Goal: Task Accomplishment & Management: Manage account settings

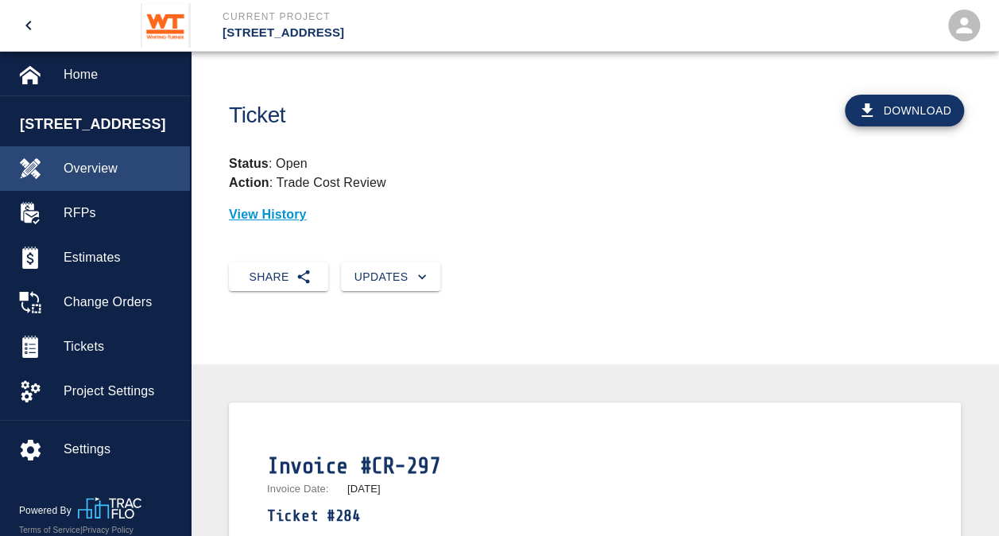
click at [103, 163] on span "Overview" at bounding box center [121, 168] width 114 height 19
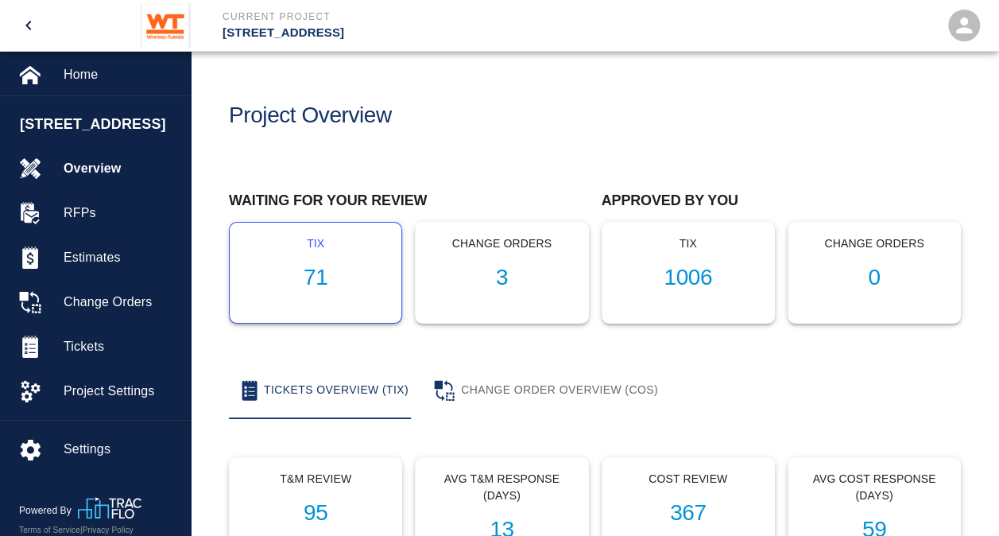
click at [315, 286] on h1 "71" at bounding box center [315, 278] width 146 height 26
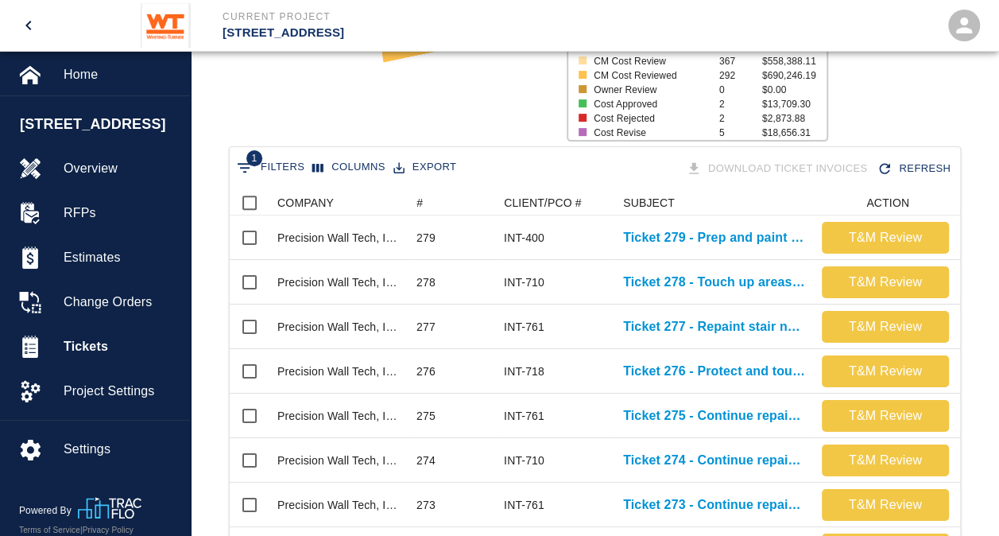
scroll to position [227, 0]
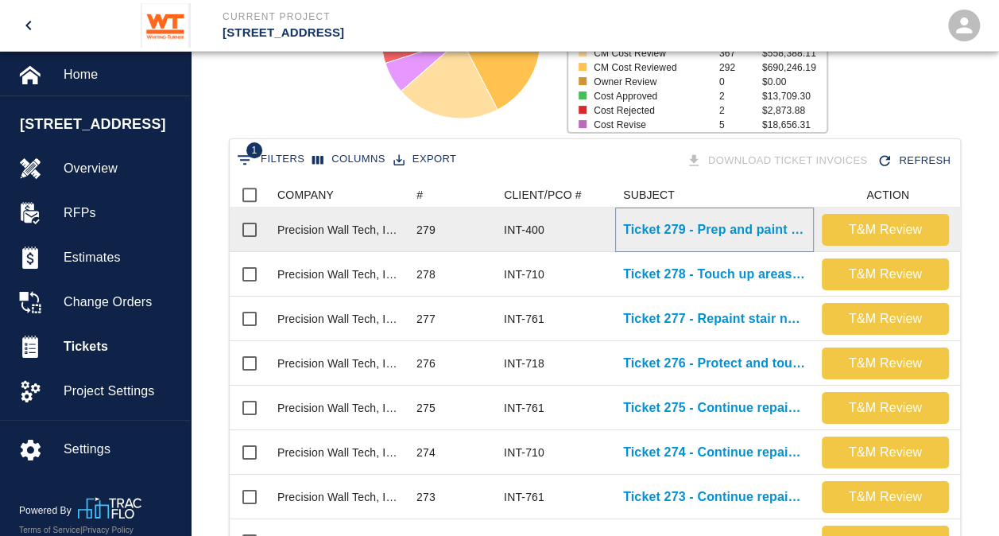
click at [699, 235] on p "Ticket 279 - Prep and paint elevator returns on G2 level" at bounding box center [714, 229] width 183 height 19
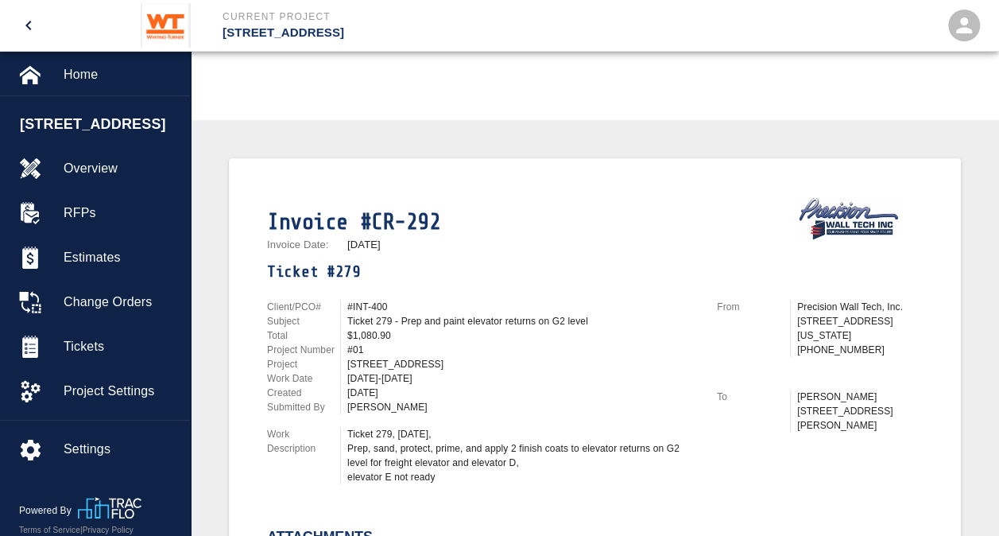
scroll to position [246, 0]
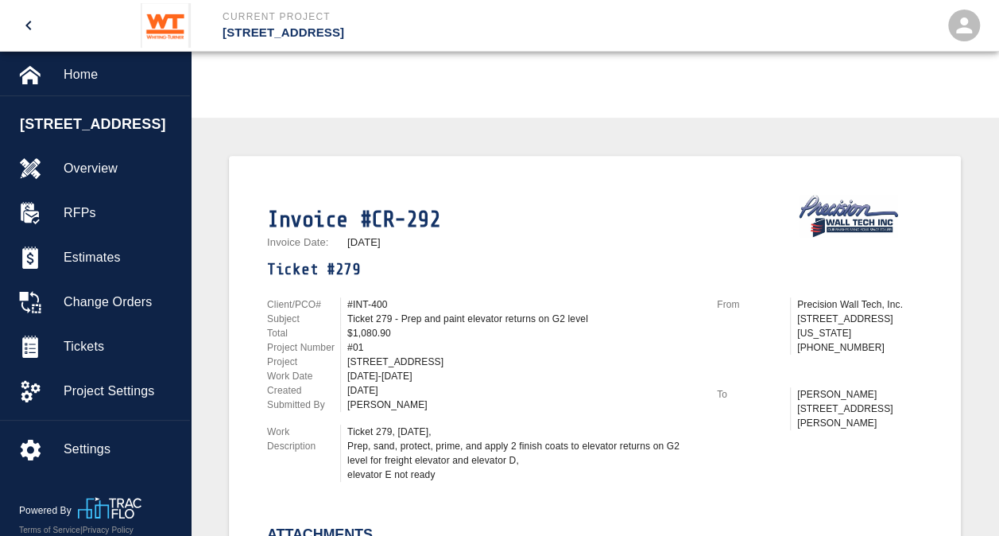
click at [617, 378] on div "[DATE]-[DATE]" at bounding box center [522, 376] width 350 height 14
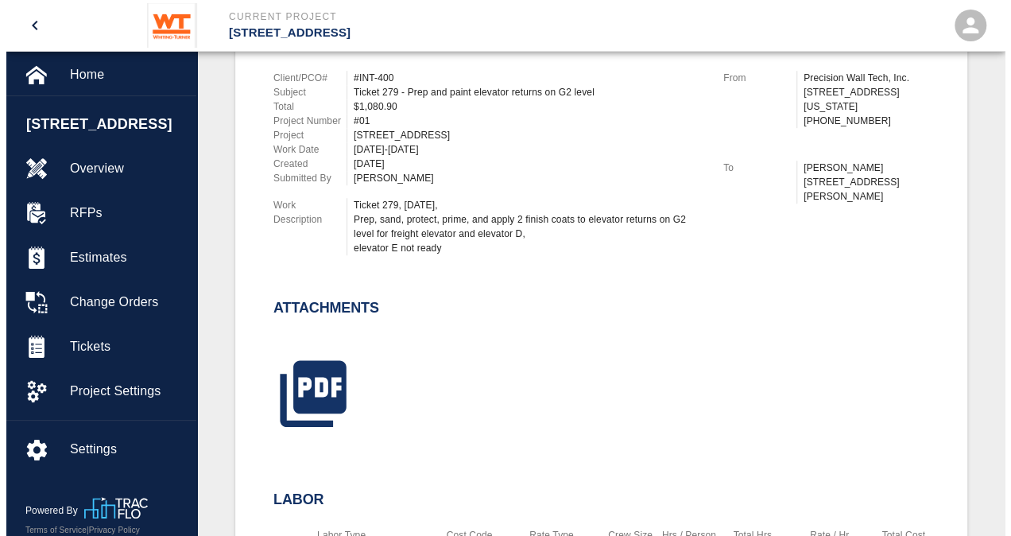
scroll to position [474, 0]
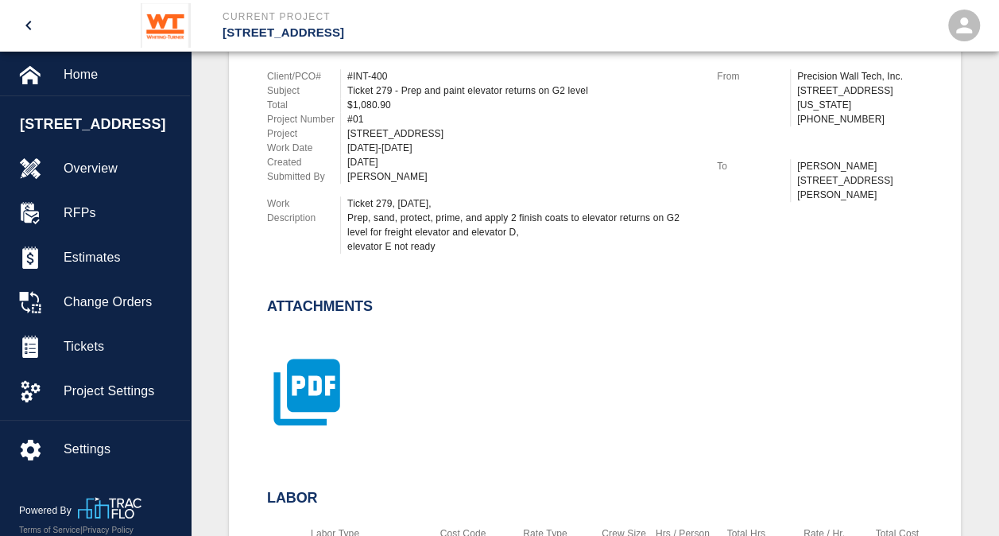
click at [318, 394] on icon "button" at bounding box center [306, 391] width 66 height 66
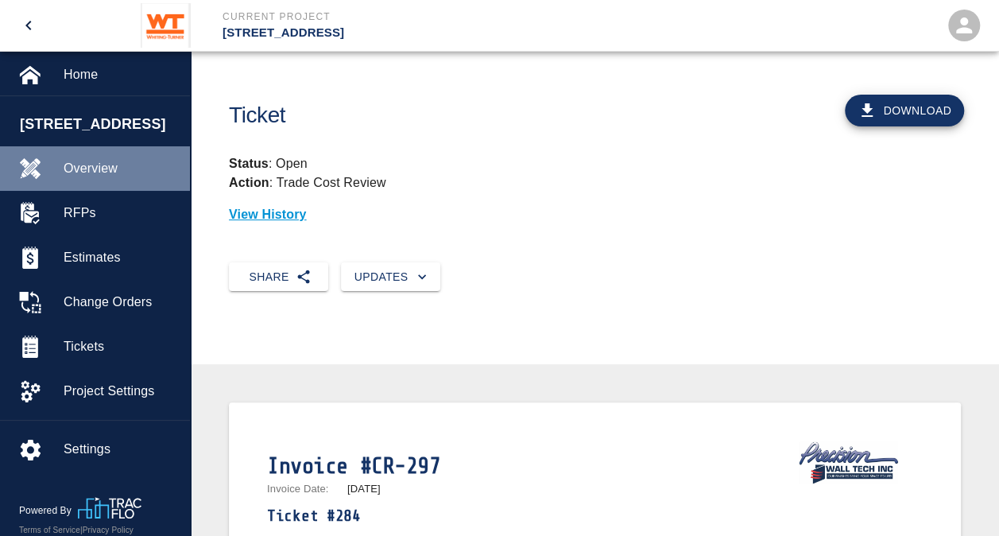
click at [105, 163] on span "Overview" at bounding box center [121, 168] width 114 height 19
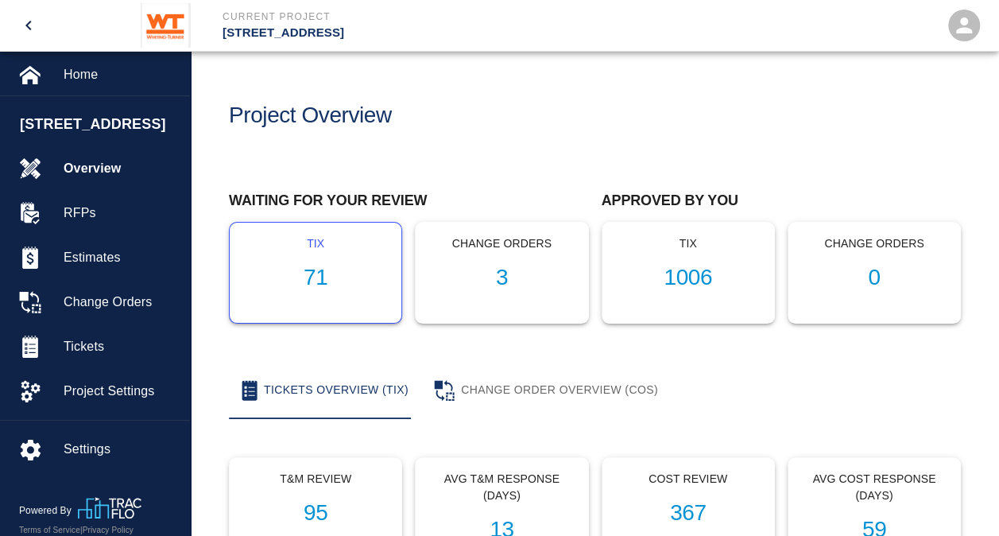
click at [323, 274] on h1 "71" at bounding box center [315, 278] width 146 height 26
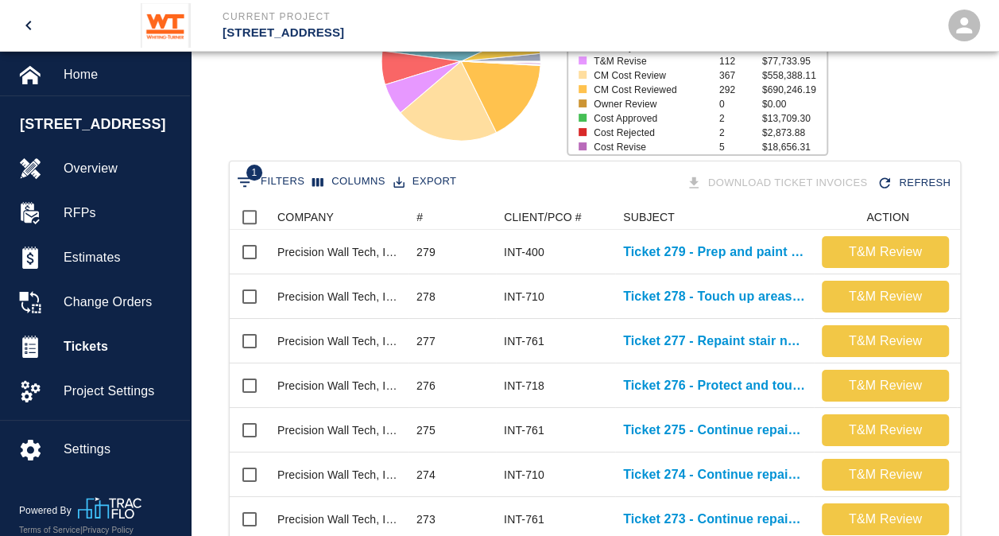
scroll to position [268, 0]
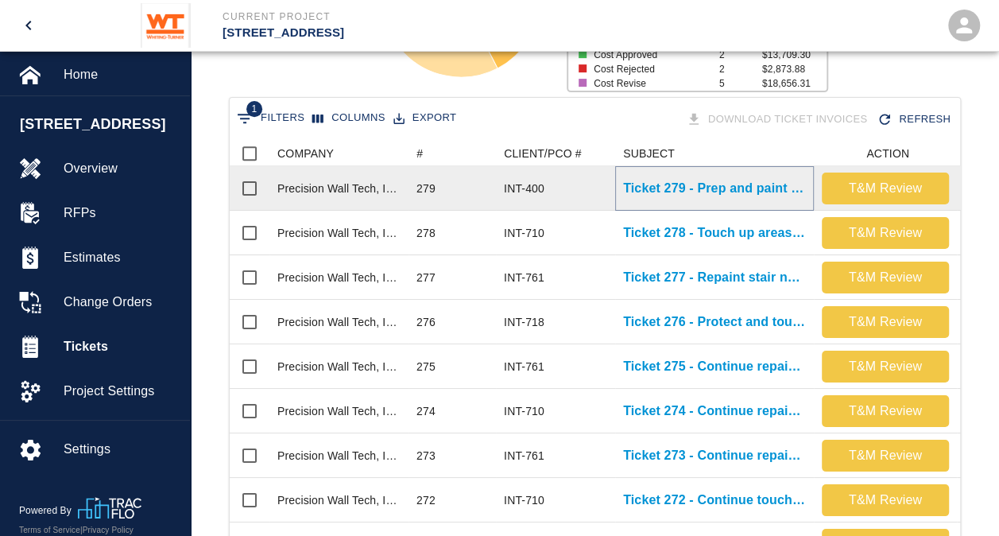
click at [718, 185] on p "Ticket 279 - Prep and paint elevator returns on G2 level" at bounding box center [714, 188] width 183 height 19
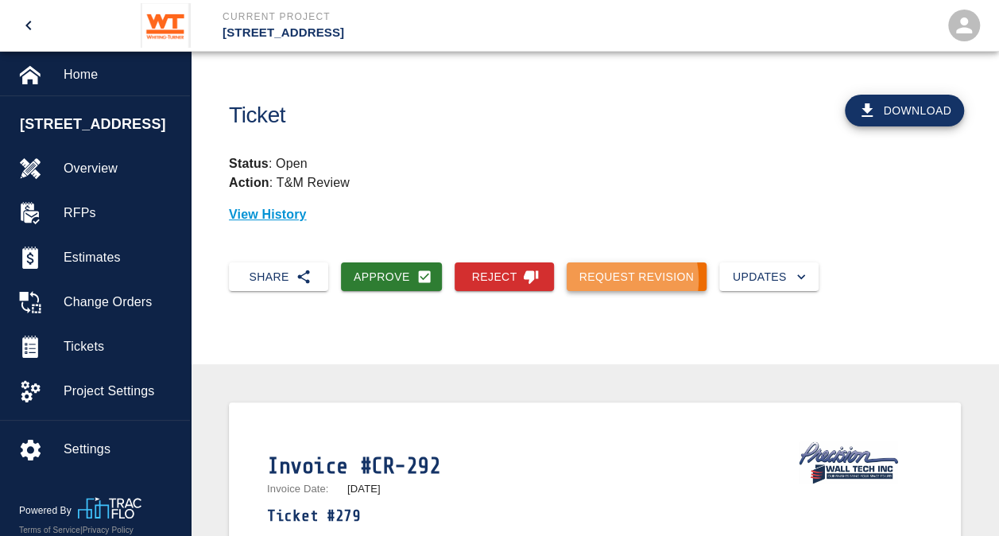
click at [606, 280] on button "Request Revision" at bounding box center [637, 276] width 141 height 29
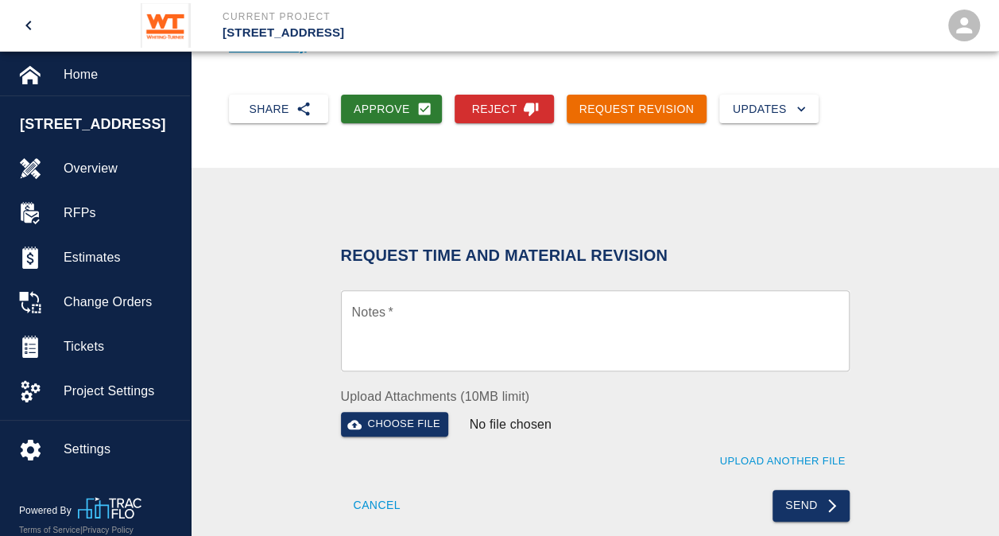
scroll to position [192, 0]
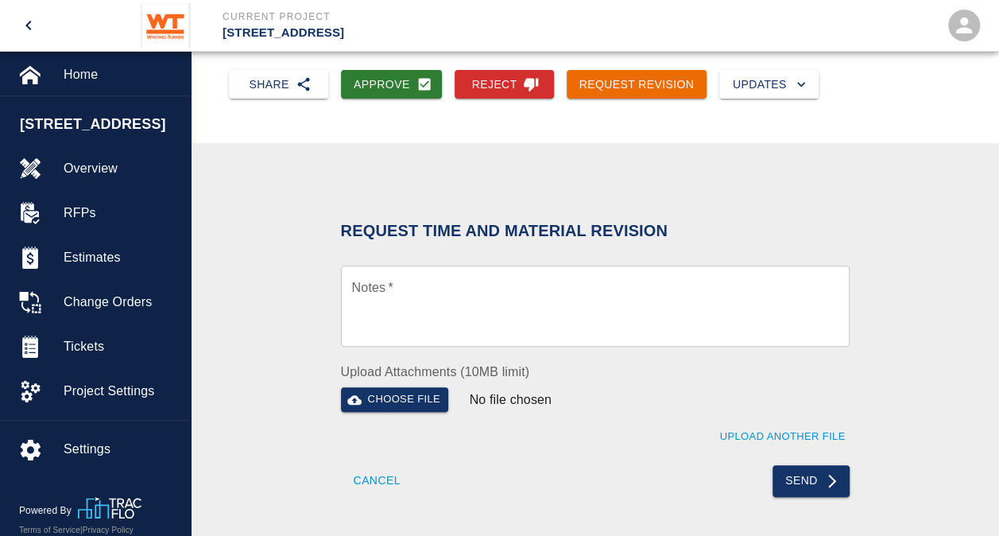
click at [443, 305] on textarea "Notes   *" at bounding box center [595, 306] width 486 height 55
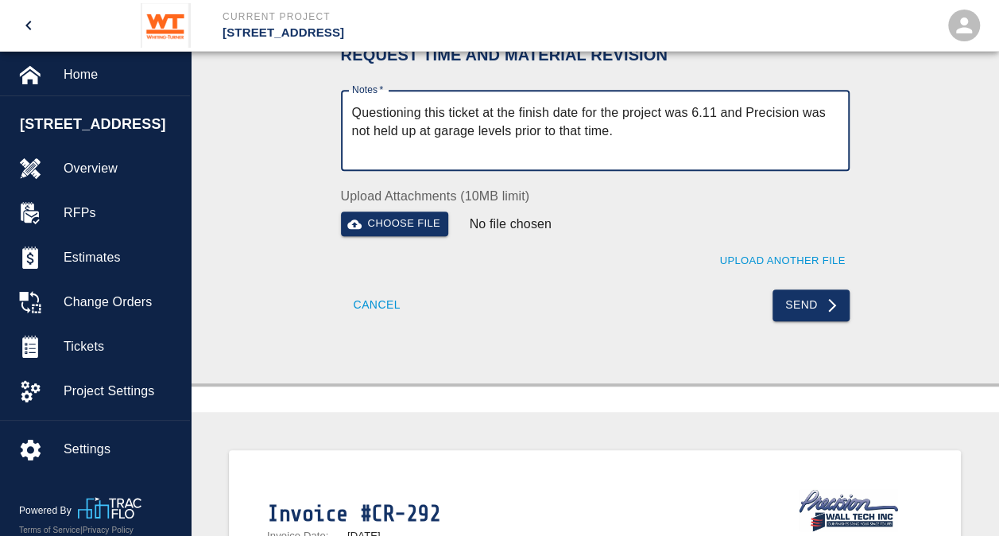
scroll to position [369, 0]
type textarea "Questioning this ticket at the finish date for the project was 6.11 and Precisi…"
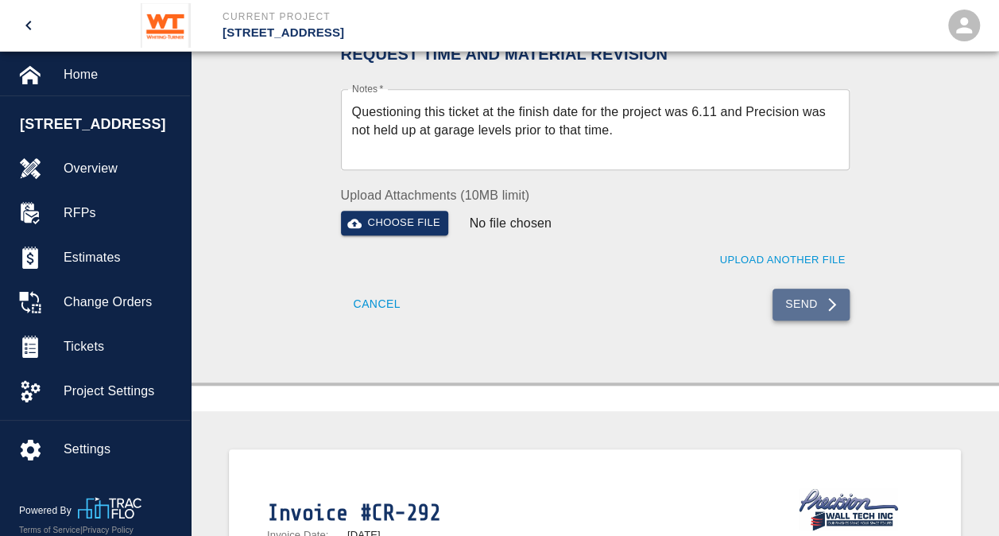
click at [836, 302] on icon "submit" at bounding box center [832, 304] width 16 height 16
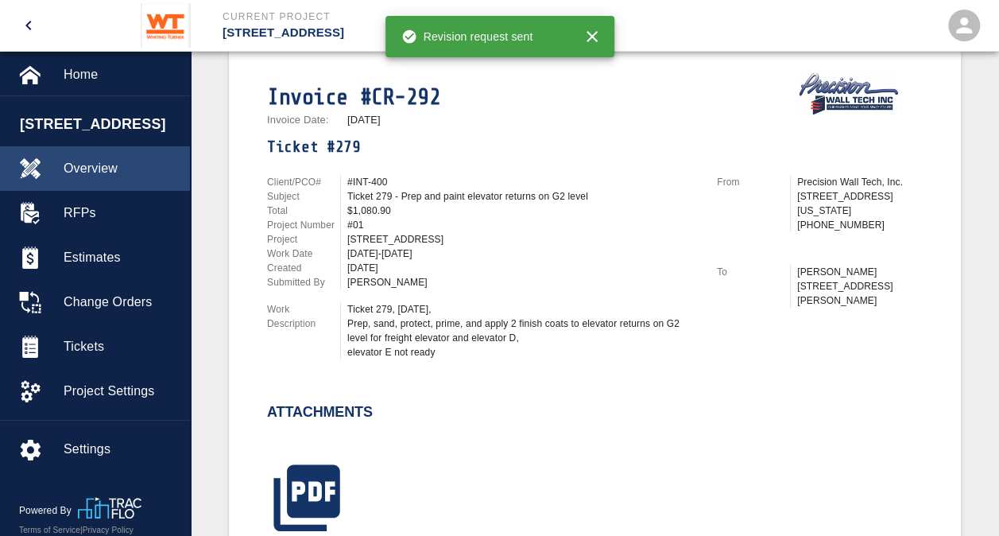
click at [102, 164] on span "Overview" at bounding box center [121, 168] width 114 height 19
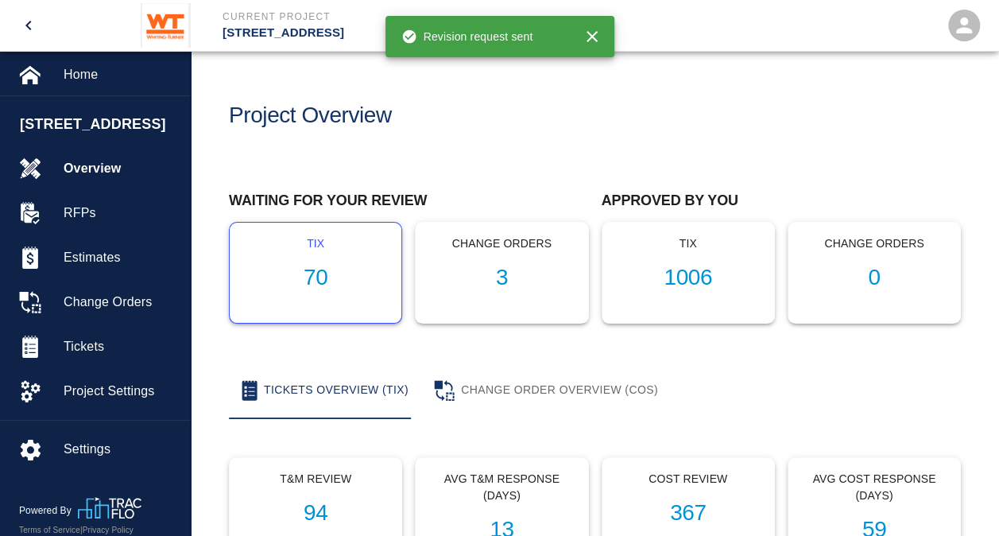
click at [312, 270] on h1 "70" at bounding box center [315, 278] width 146 height 26
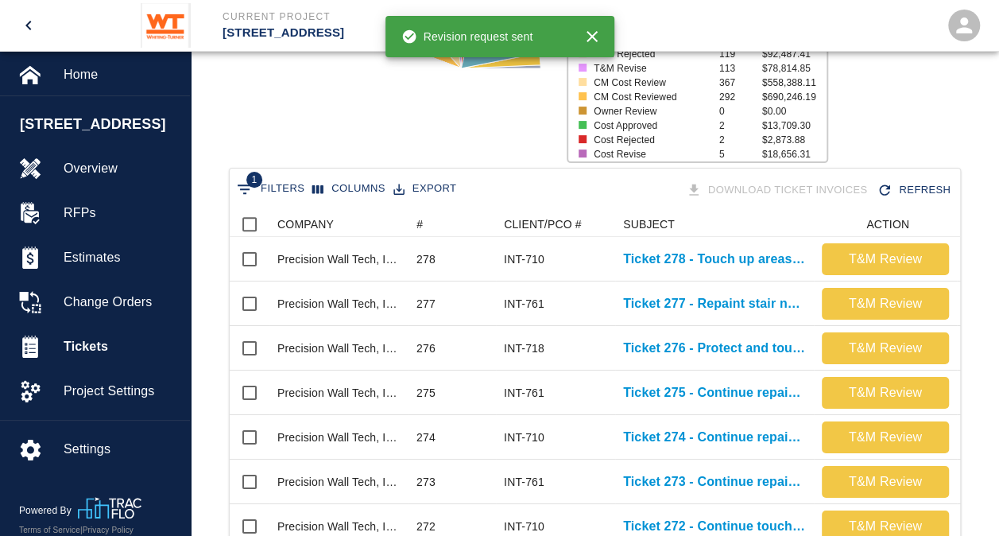
scroll to position [208, 0]
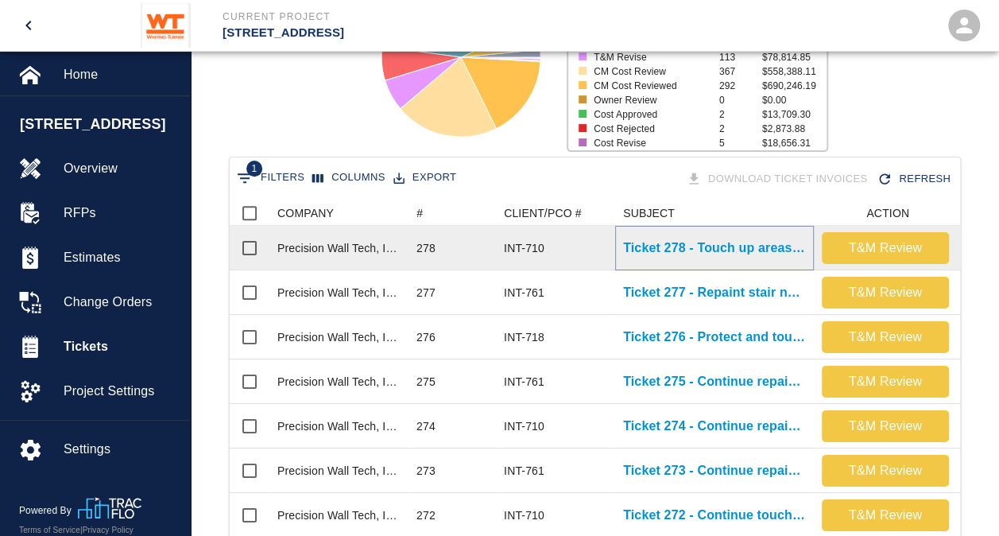
click at [722, 251] on p "Ticket 278 - Touch up areas on level 1 and B1" at bounding box center [714, 247] width 183 height 19
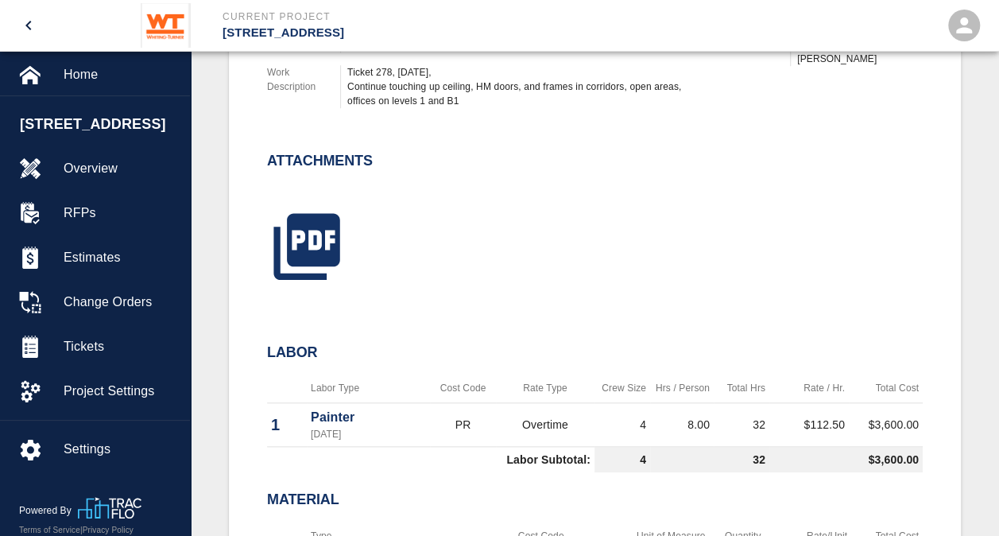
scroll to position [606, 0]
click at [587, 254] on div at bounding box center [585, 227] width 675 height 128
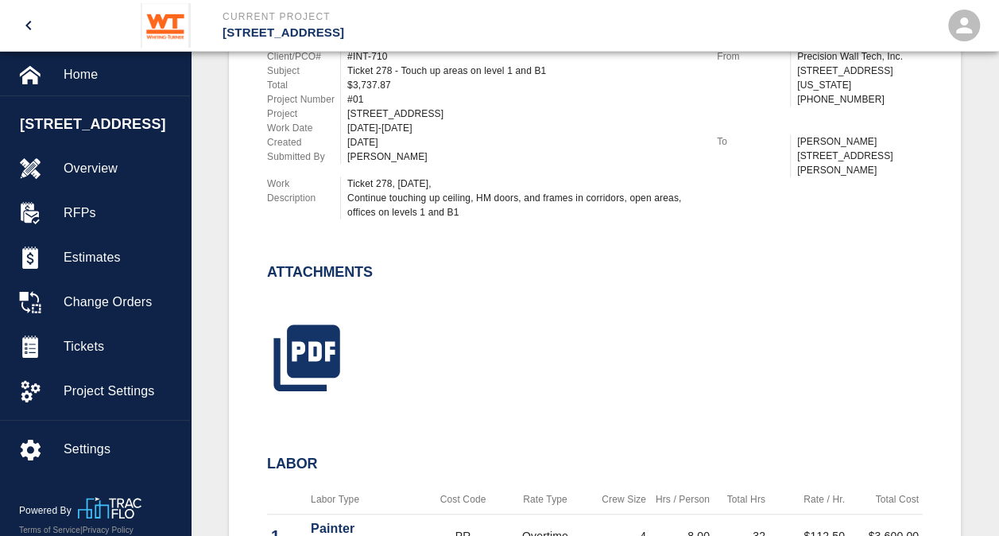
scroll to position [494, 0]
click at [313, 354] on icon "button" at bounding box center [306, 358] width 79 height 79
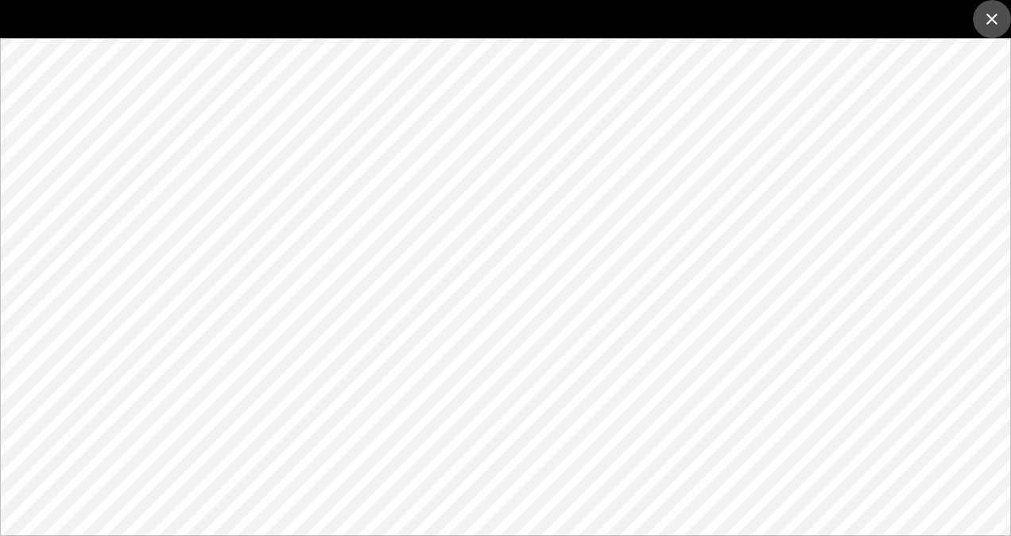
click at [992, 19] on icon "close" at bounding box center [991, 19] width 11 height 11
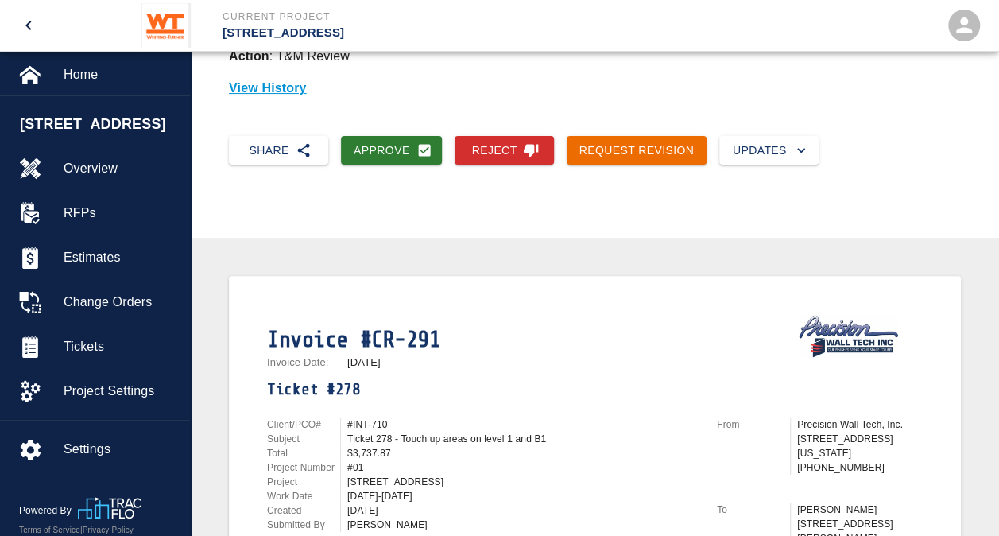
scroll to position [0, 0]
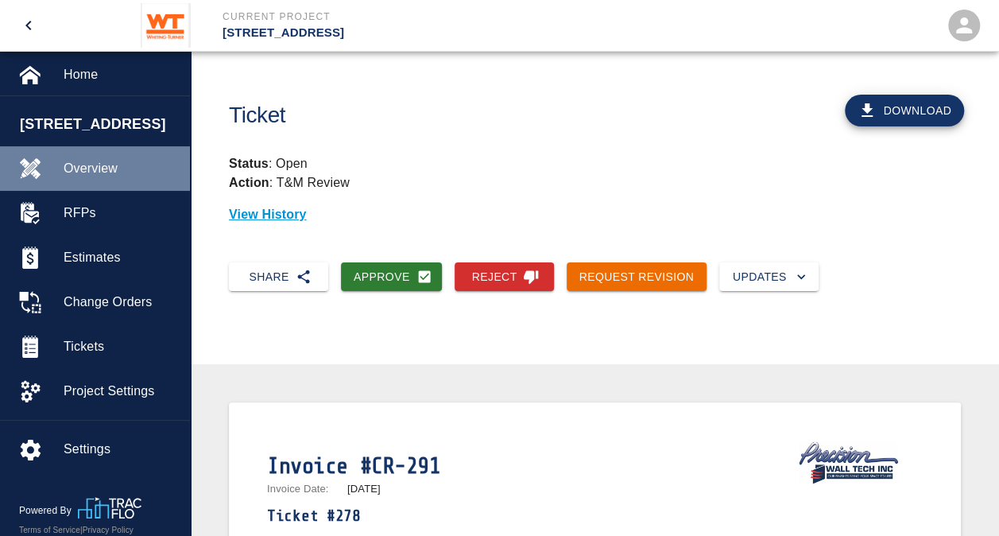
click at [87, 168] on span "Overview" at bounding box center [121, 168] width 114 height 19
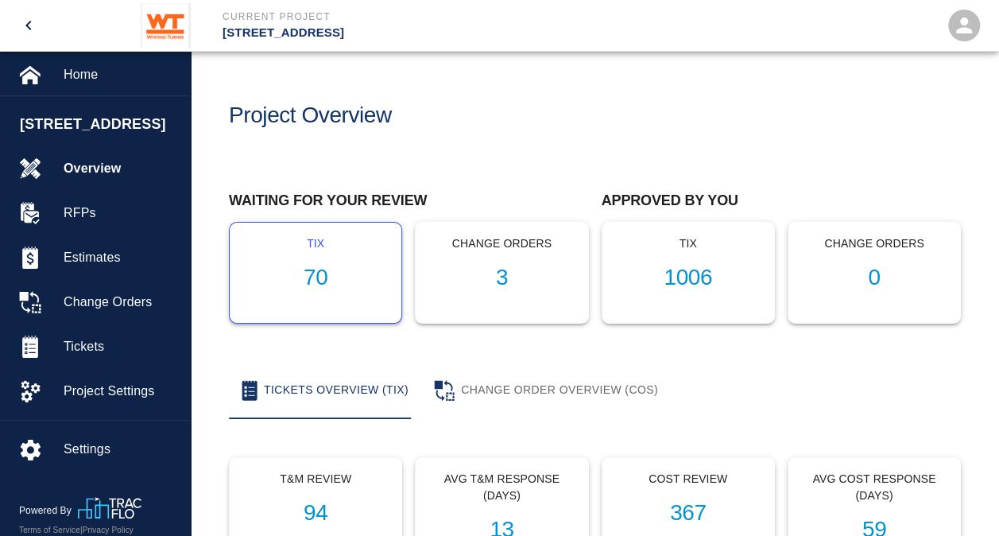
click at [319, 281] on h1 "70" at bounding box center [315, 278] width 146 height 26
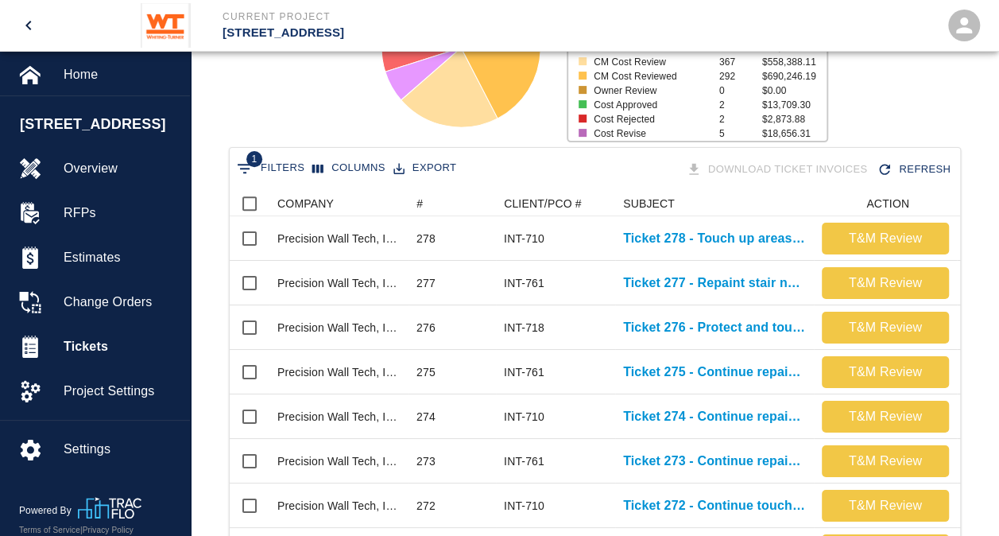
scroll to position [252, 0]
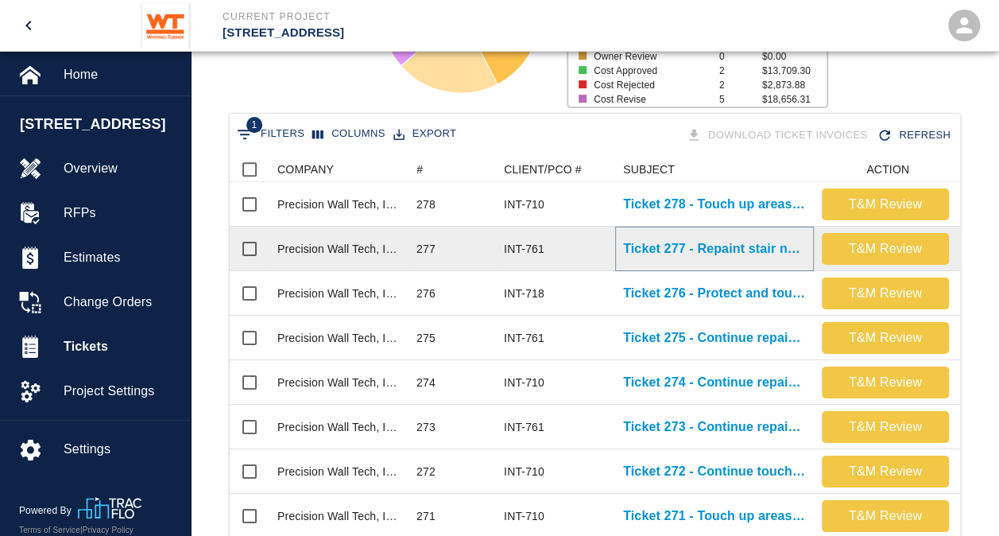
click at [698, 248] on p "Ticket 277 - Repaint stair nosing in stair 3" at bounding box center [714, 248] width 183 height 19
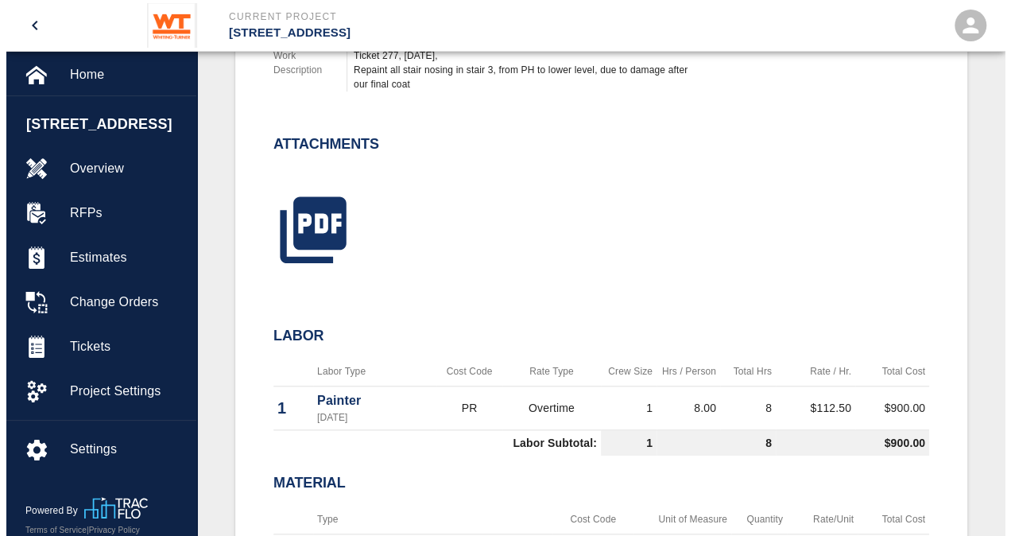
scroll to position [612, 0]
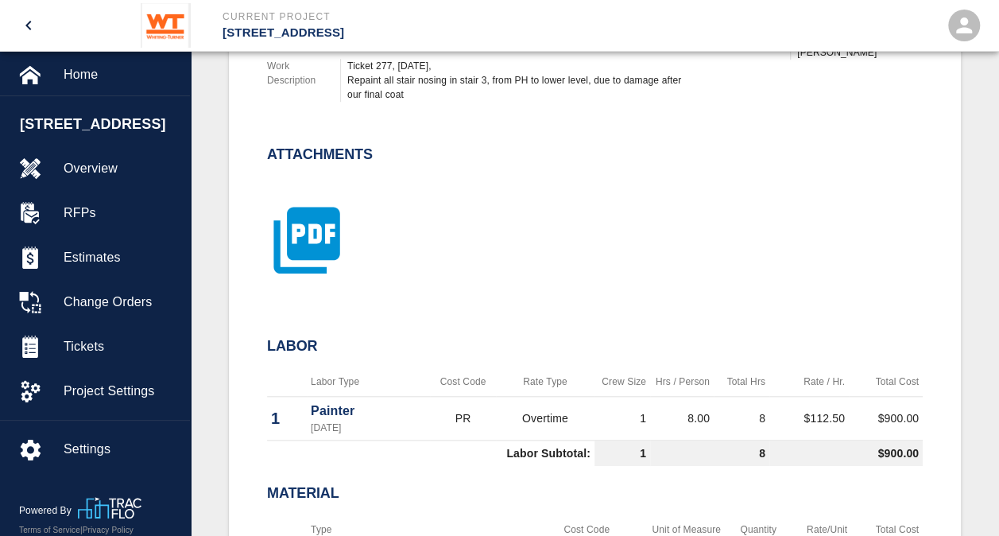
click at [304, 226] on icon "button" at bounding box center [306, 239] width 79 height 79
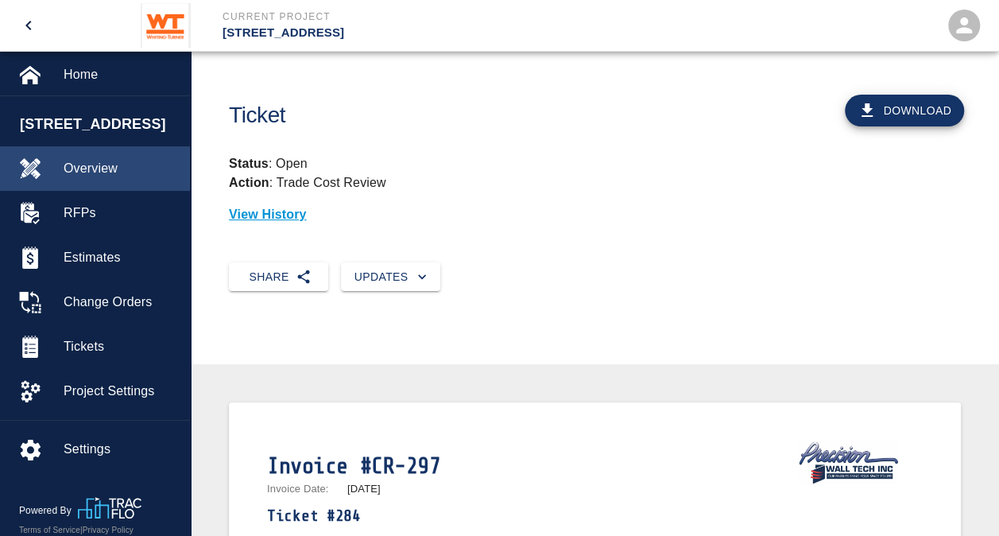
click at [99, 175] on span "Overview" at bounding box center [121, 168] width 114 height 19
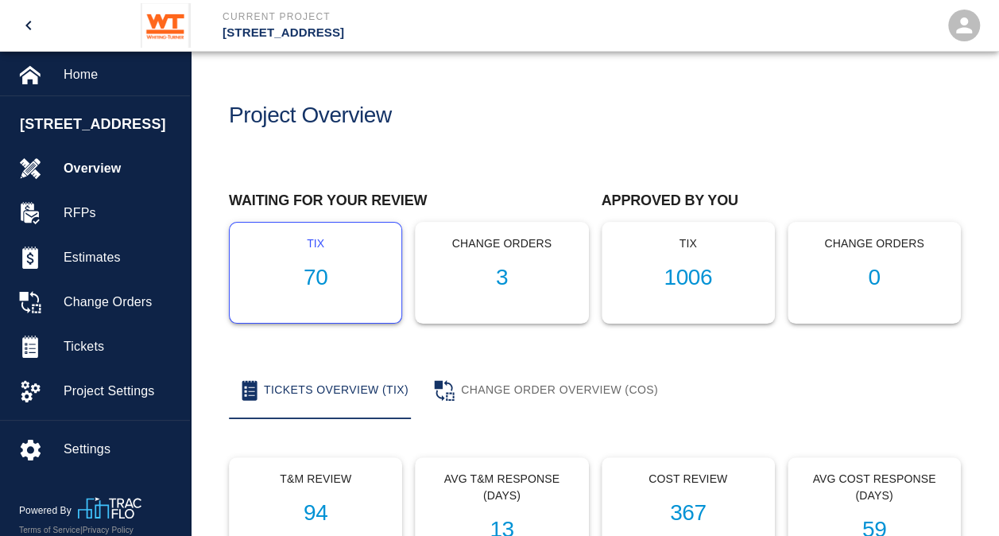
click at [312, 288] on h1 "70" at bounding box center [315, 278] width 146 height 26
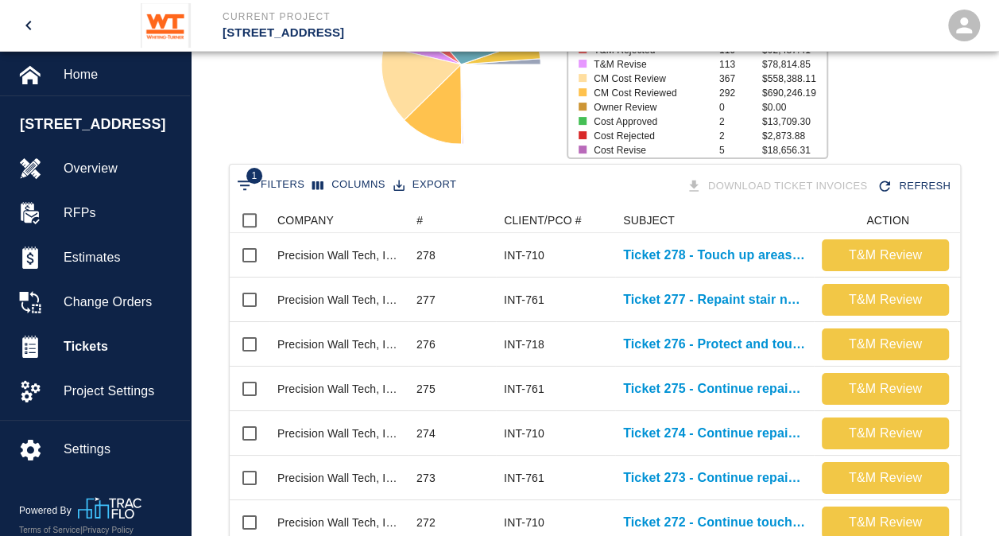
scroll to position [202, 0]
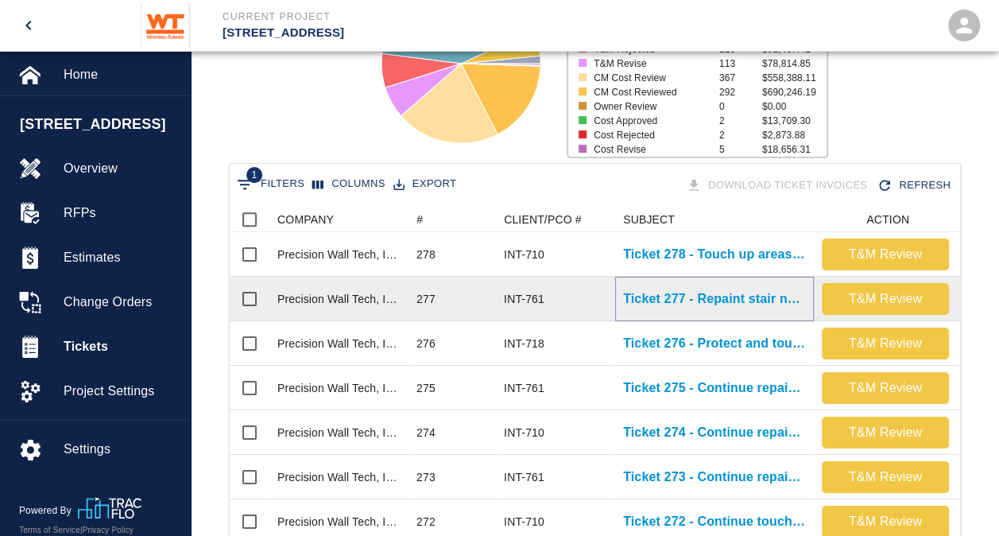
click at [726, 300] on p "Ticket 277 - Repaint stair nosing in stair 3" at bounding box center [714, 298] width 183 height 19
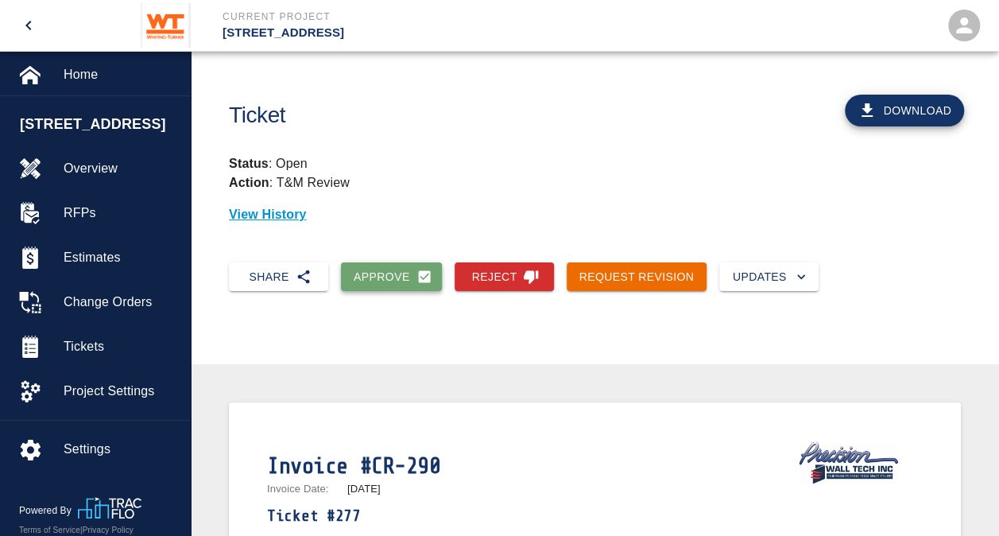
click at [393, 275] on button "Approve" at bounding box center [391, 276] width 101 height 29
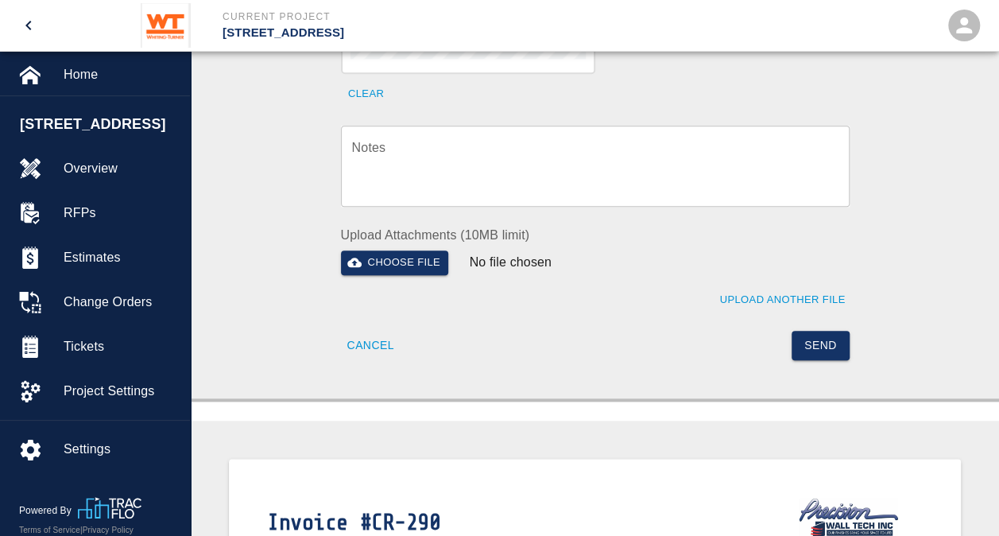
scroll to position [716, 0]
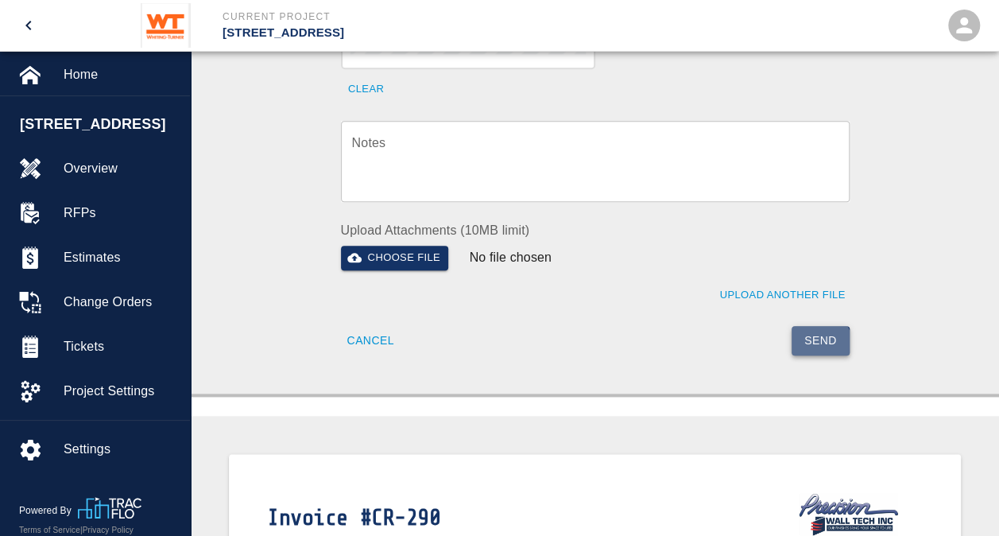
click at [821, 326] on button "Send" at bounding box center [821, 340] width 58 height 29
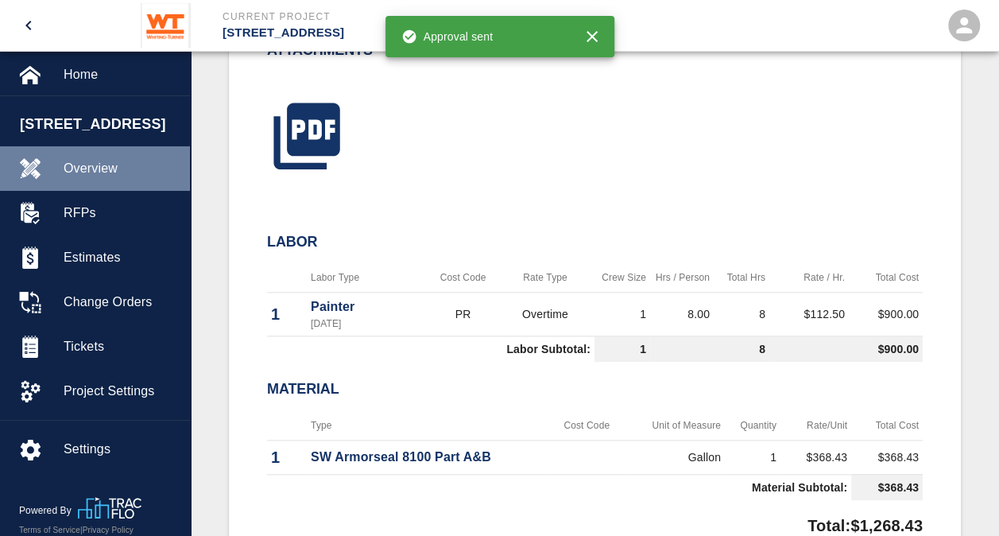
click at [94, 172] on span "Overview" at bounding box center [121, 168] width 114 height 19
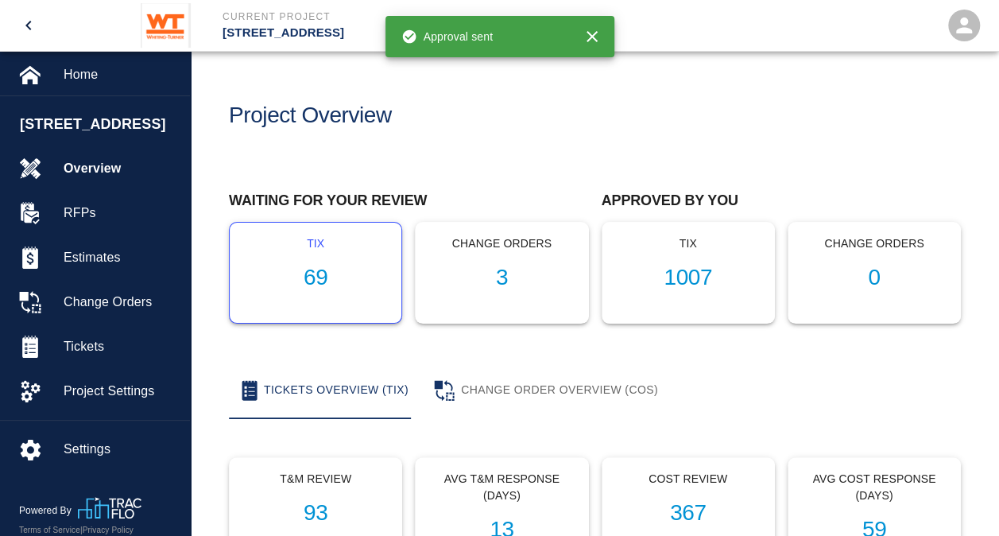
click at [304, 292] on div "tix 69" at bounding box center [316, 273] width 172 height 100
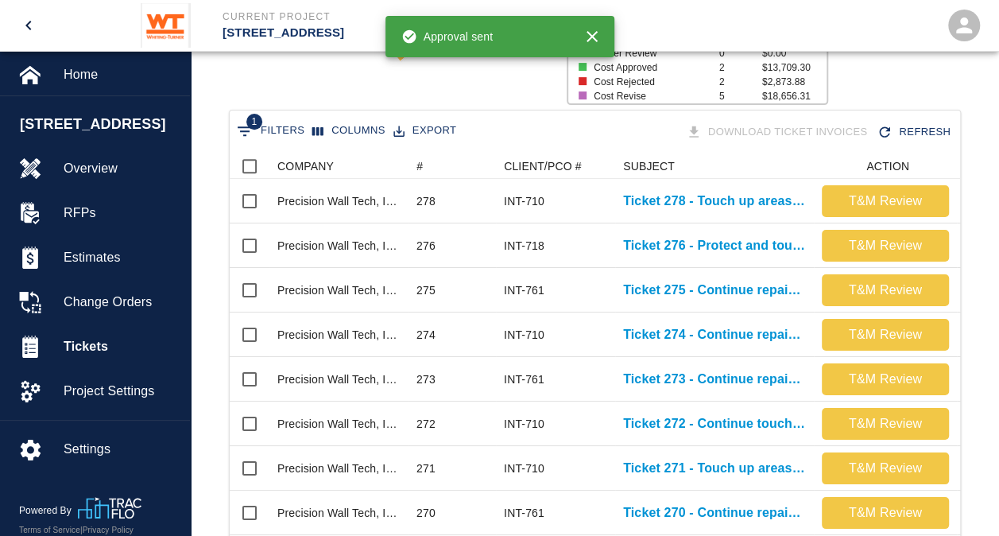
scroll to position [256, 0]
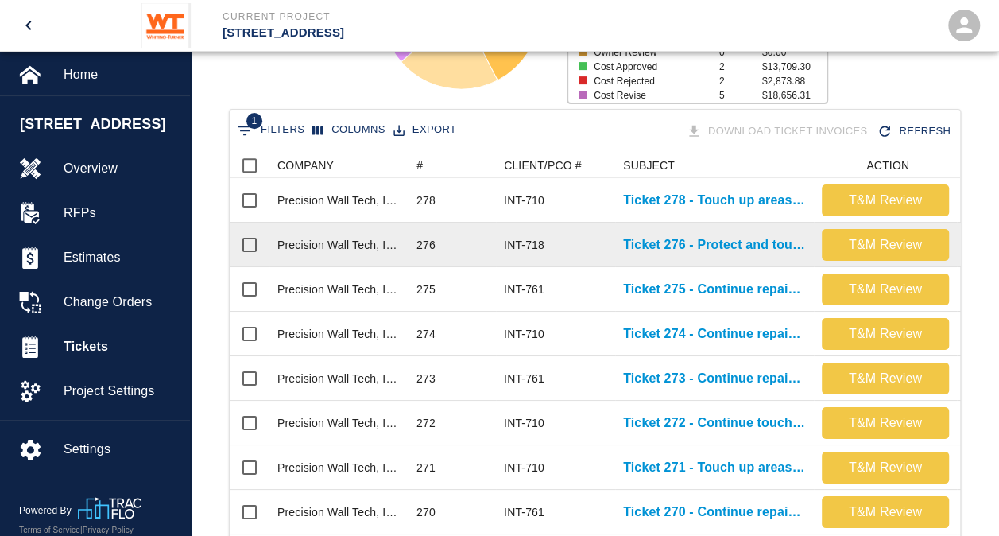
click at [701, 256] on div "Ticket 276 - Protect and touch up exposed ceiling in south lobby 102" at bounding box center [714, 245] width 199 height 45
click at [704, 243] on p "Ticket 276 - Protect and touch up exposed ceiling in south lobby 102" at bounding box center [714, 244] width 183 height 19
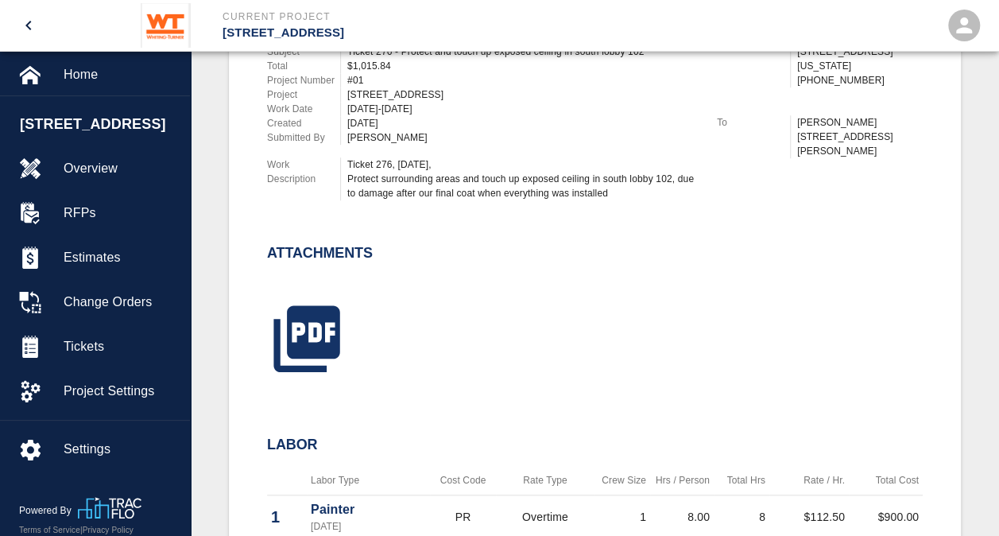
scroll to position [597, 0]
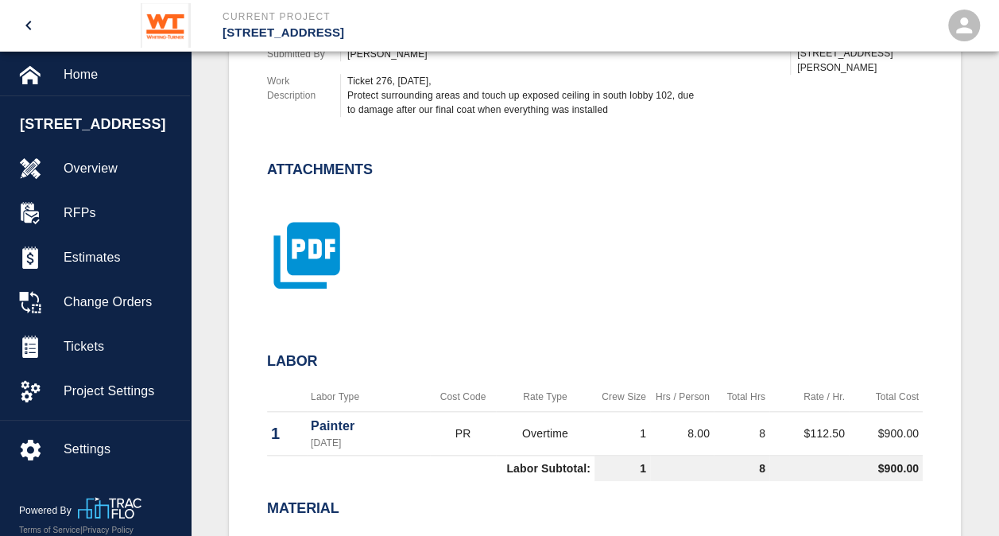
click at [316, 256] on icon "button" at bounding box center [306, 254] width 79 height 79
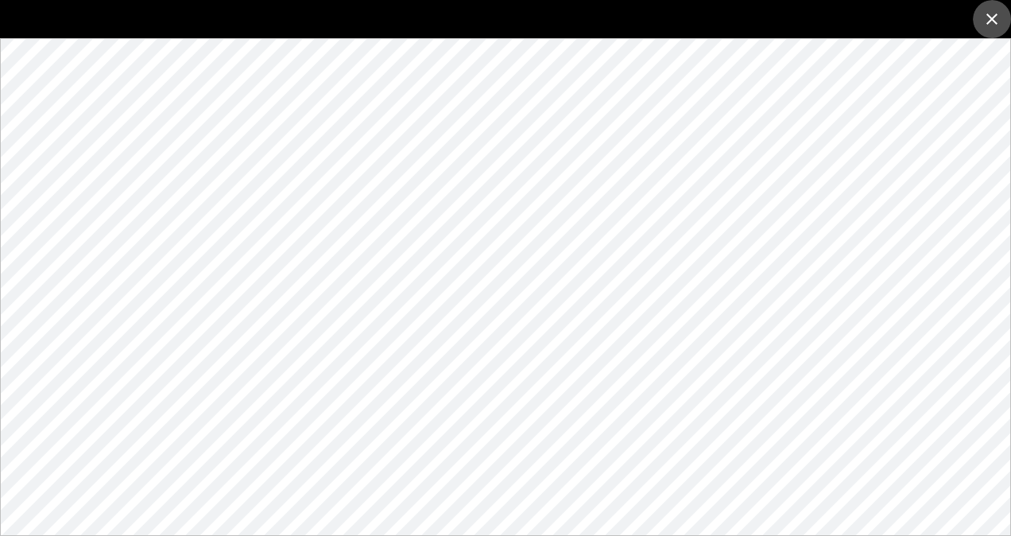
click at [996, 16] on icon "close" at bounding box center [991, 19] width 11 height 11
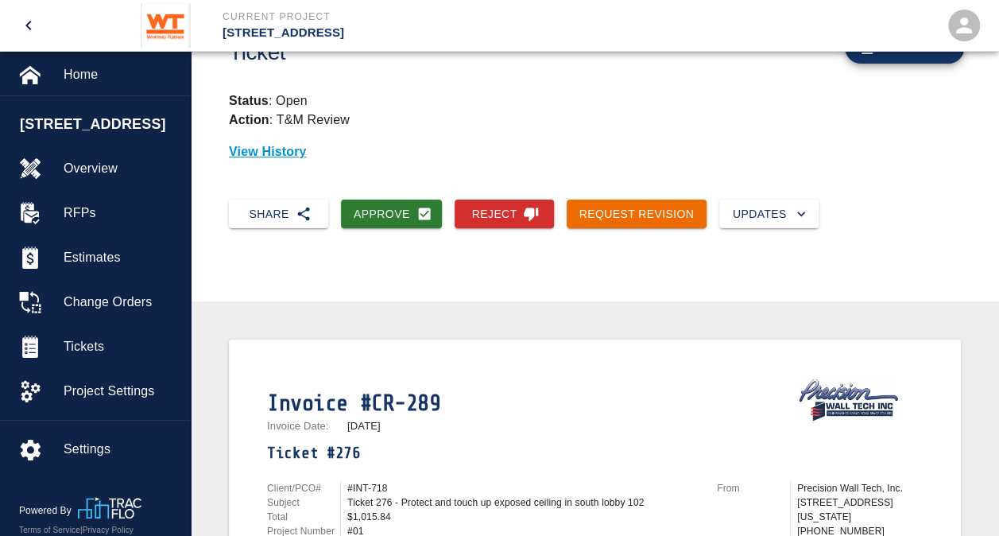
scroll to position [61, 0]
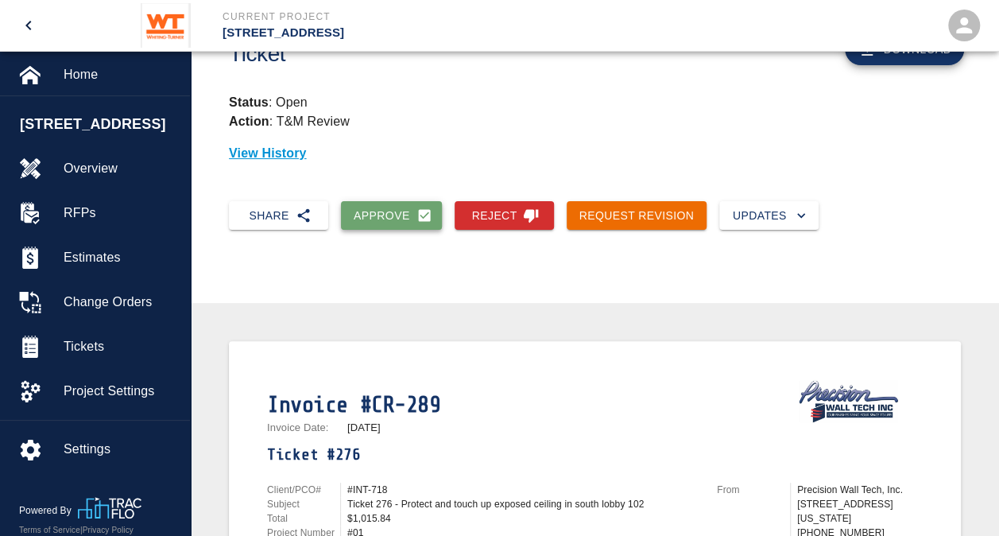
click at [376, 208] on button "Approve" at bounding box center [391, 215] width 101 height 29
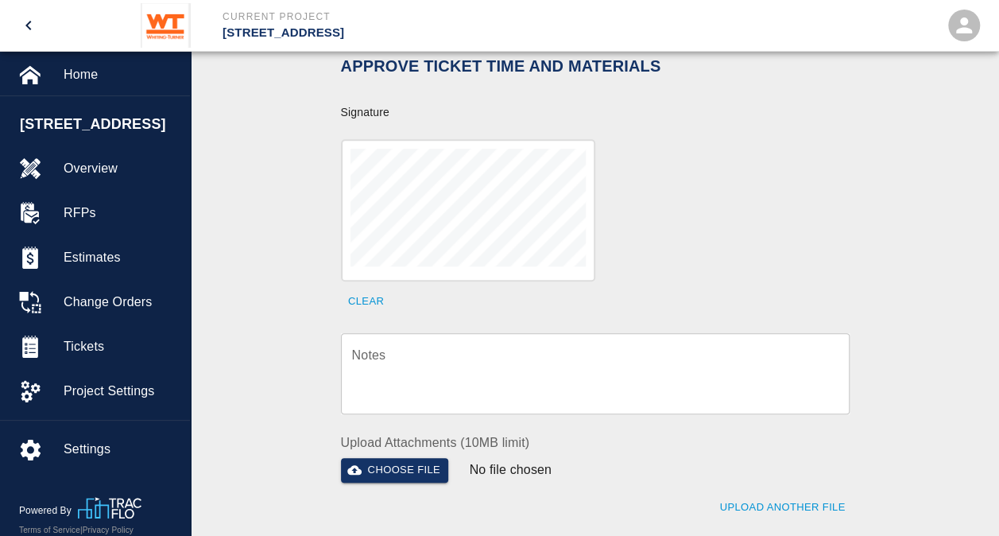
scroll to position [505, 0]
click at [458, 345] on textarea "Notes" at bounding box center [595, 372] width 486 height 55
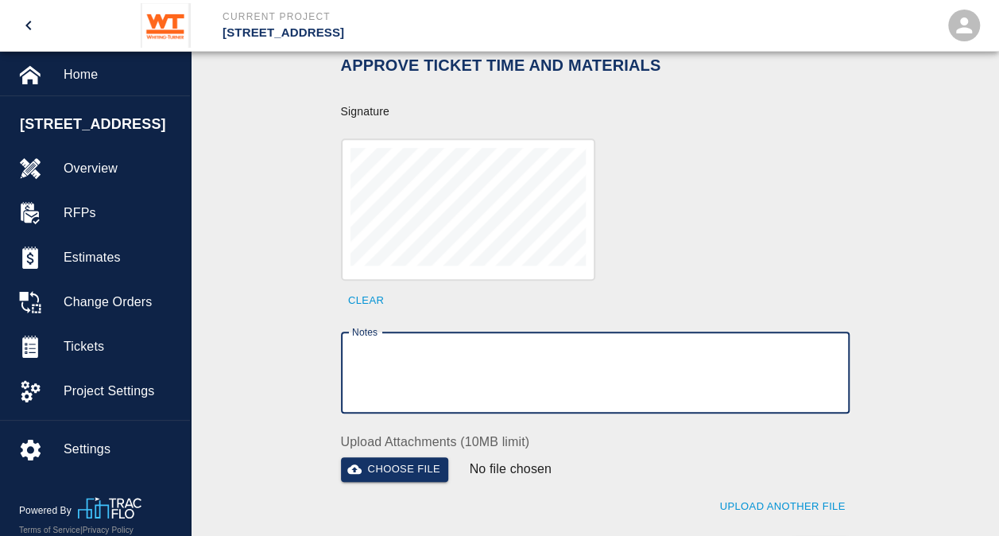
click at [458, 345] on textarea "Notes" at bounding box center [595, 372] width 486 height 55
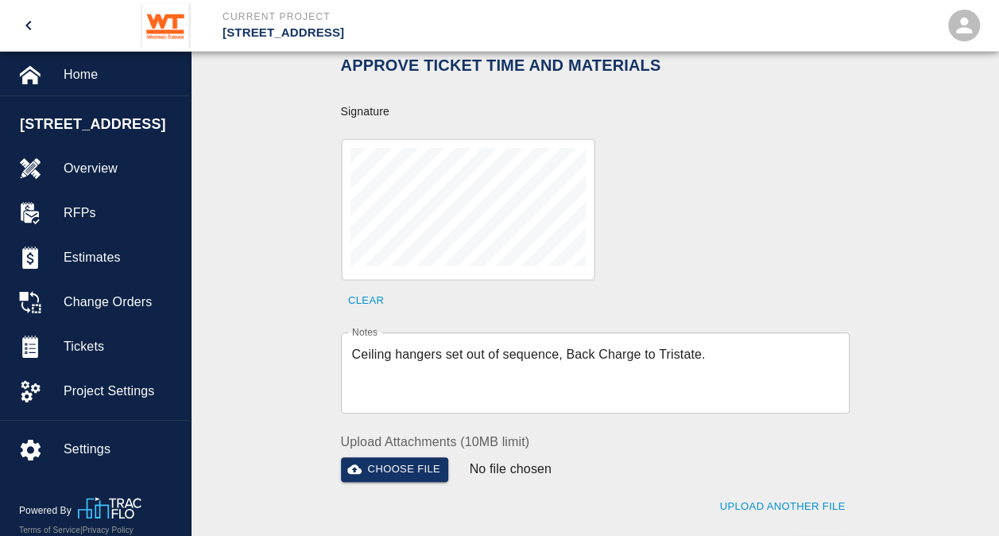
click at [350, 332] on div "Ceiling hangers set out of sequence, Back Charge to Tristate. x Notes" at bounding box center [595, 372] width 509 height 81
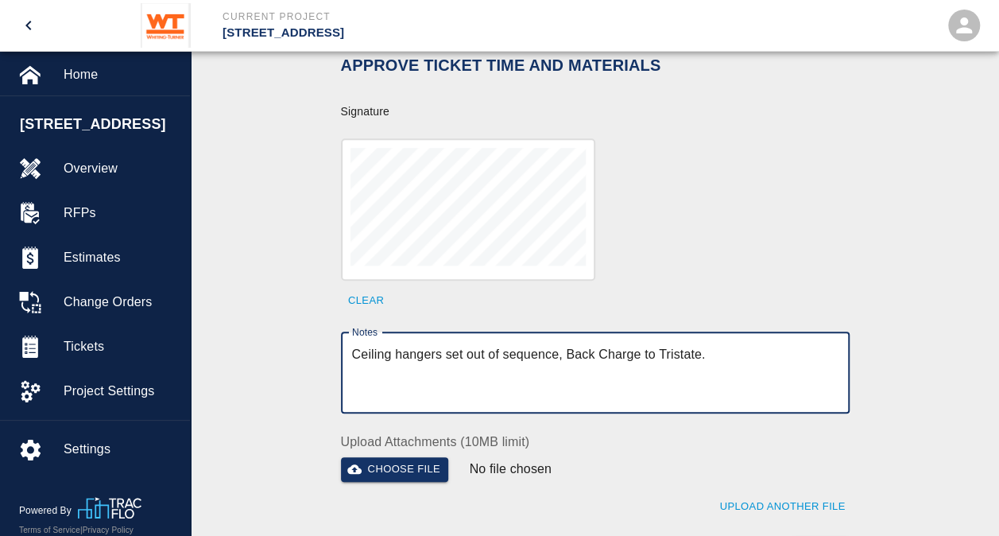
click at [353, 345] on textarea "Ceiling hangers set out of sequence, Back Charge to Tristate." at bounding box center [595, 372] width 486 height 55
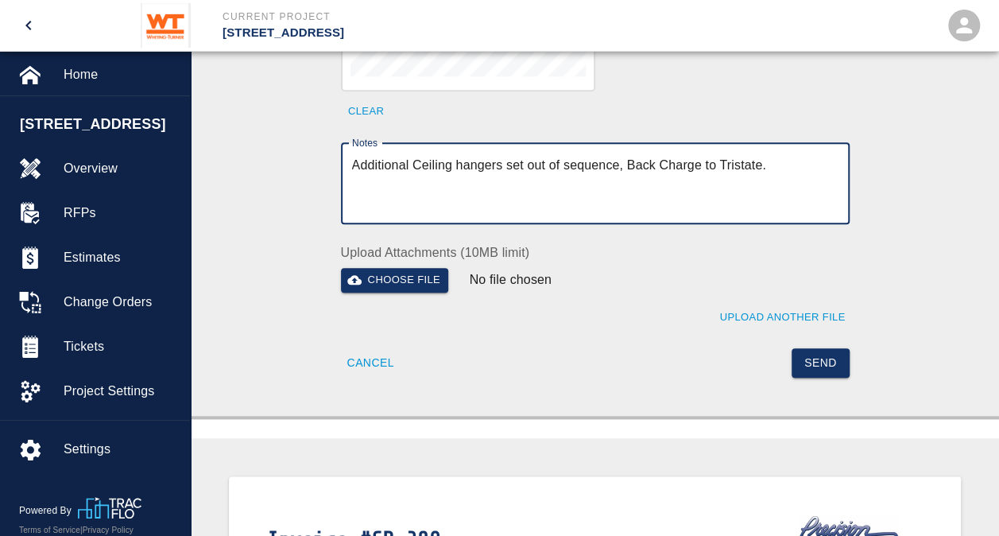
scroll to position [695, 0]
type textarea "Additional Ceiling hangers set out of sequence, Back Charge to Tristate."
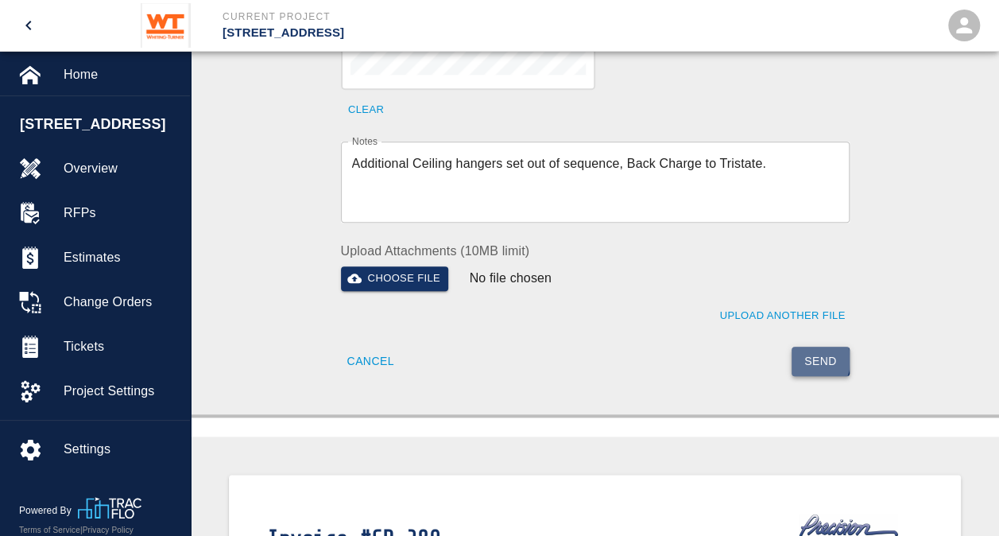
click at [808, 347] on button "Send" at bounding box center [821, 361] width 58 height 29
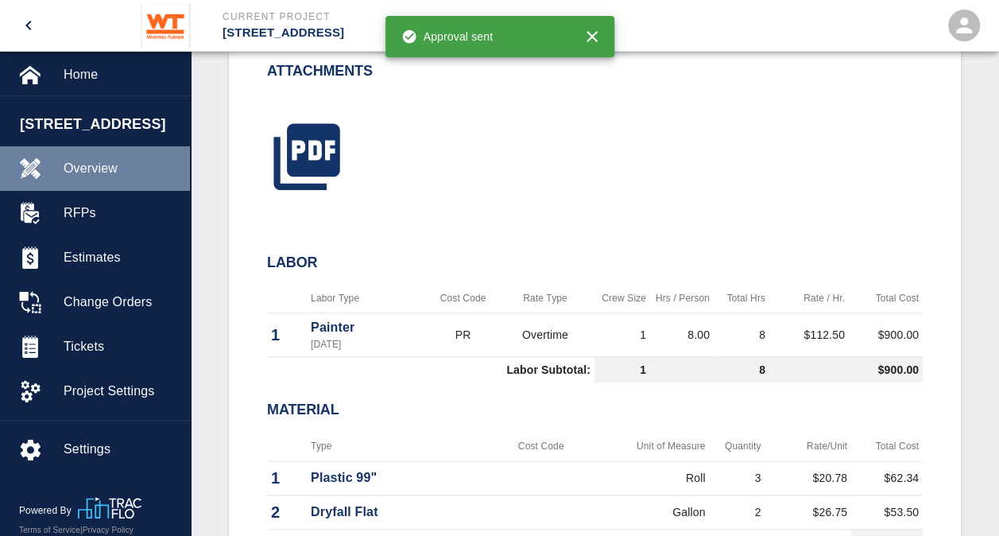
click at [88, 165] on span "Overview" at bounding box center [121, 168] width 114 height 19
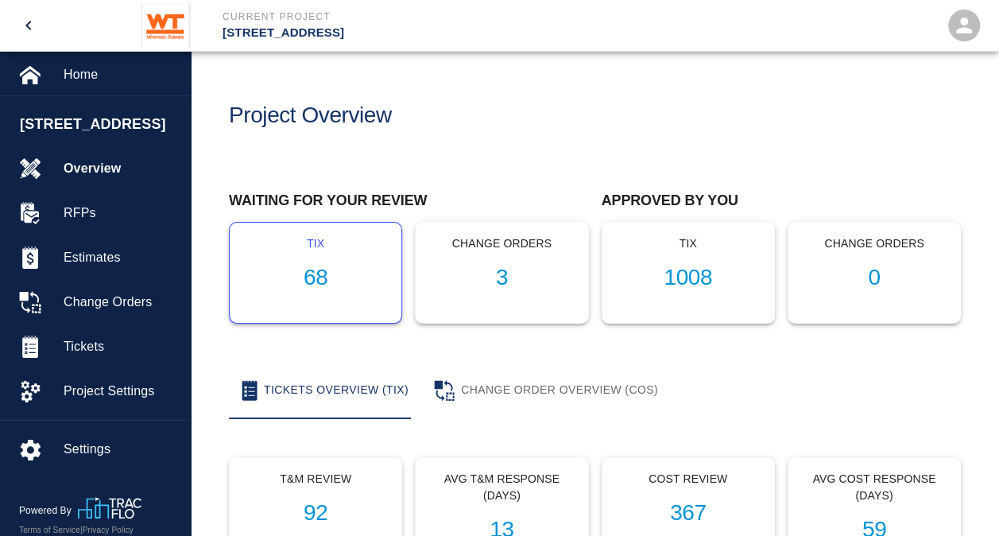
click at [318, 278] on h1 "68" at bounding box center [315, 278] width 146 height 26
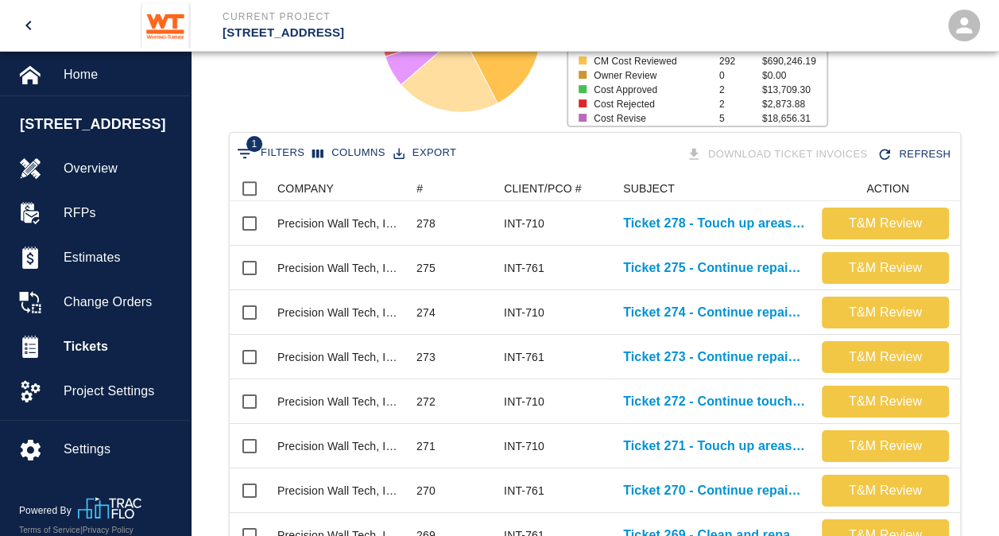
scroll to position [234, 0]
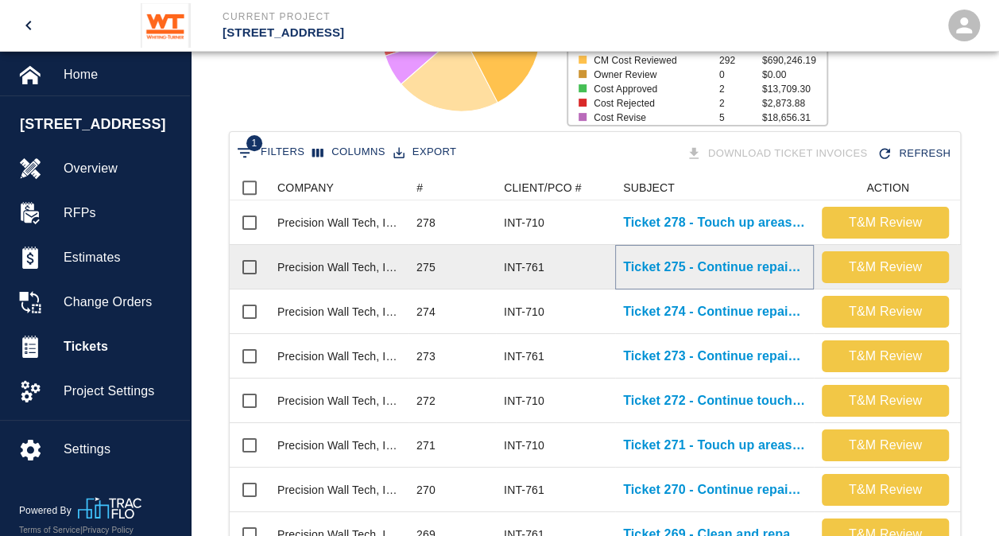
click at [695, 264] on p "Ticket 275 - Continue repainting areas in stair 3" at bounding box center [714, 266] width 183 height 19
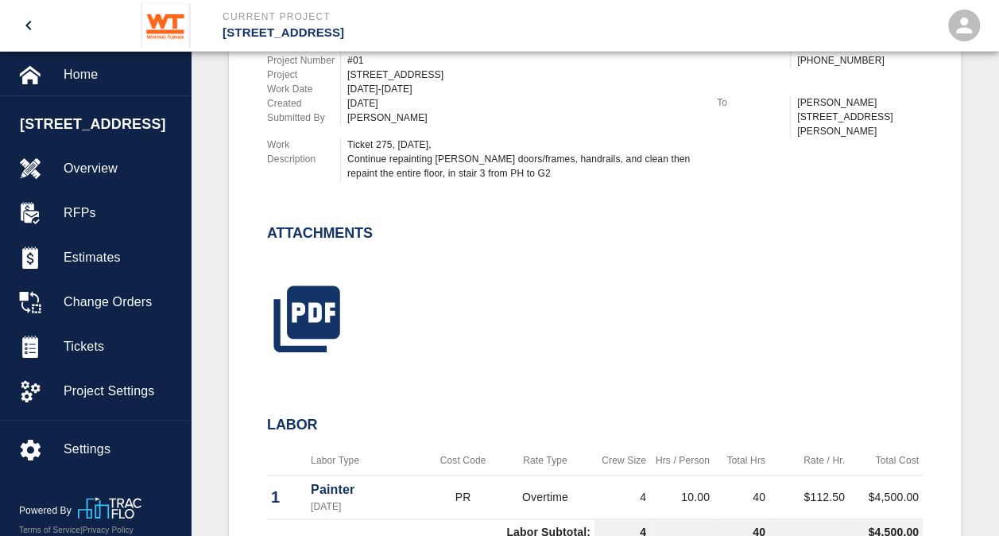
scroll to position [532, 0]
click at [633, 336] on div at bounding box center [585, 301] width 675 height 128
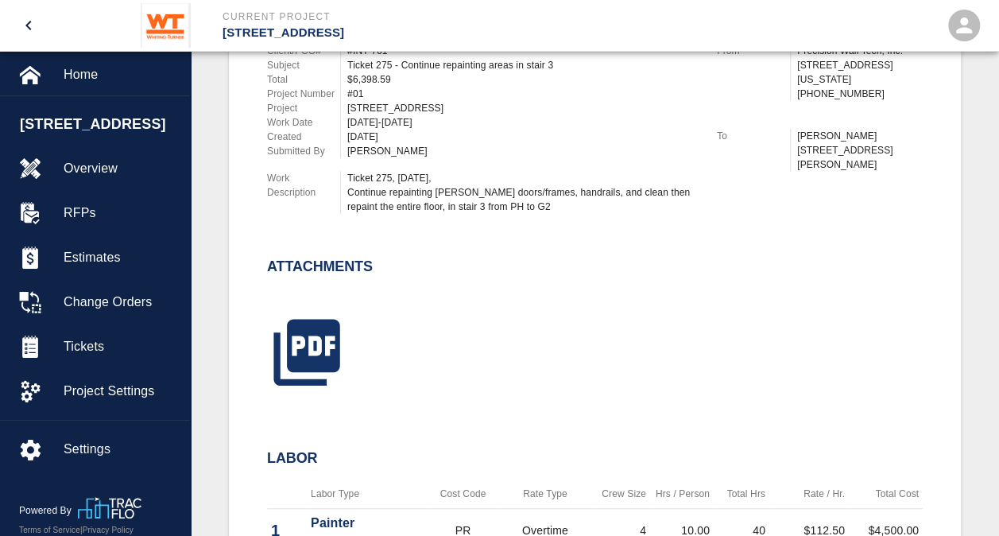
scroll to position [502, 0]
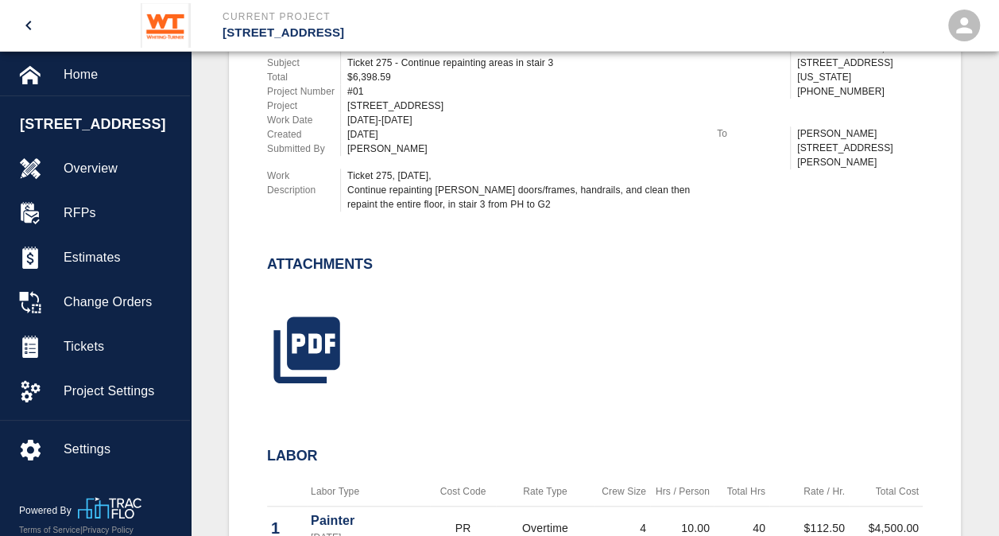
click at [397, 295] on div at bounding box center [585, 331] width 675 height 128
click at [328, 338] on icon "button" at bounding box center [306, 349] width 79 height 79
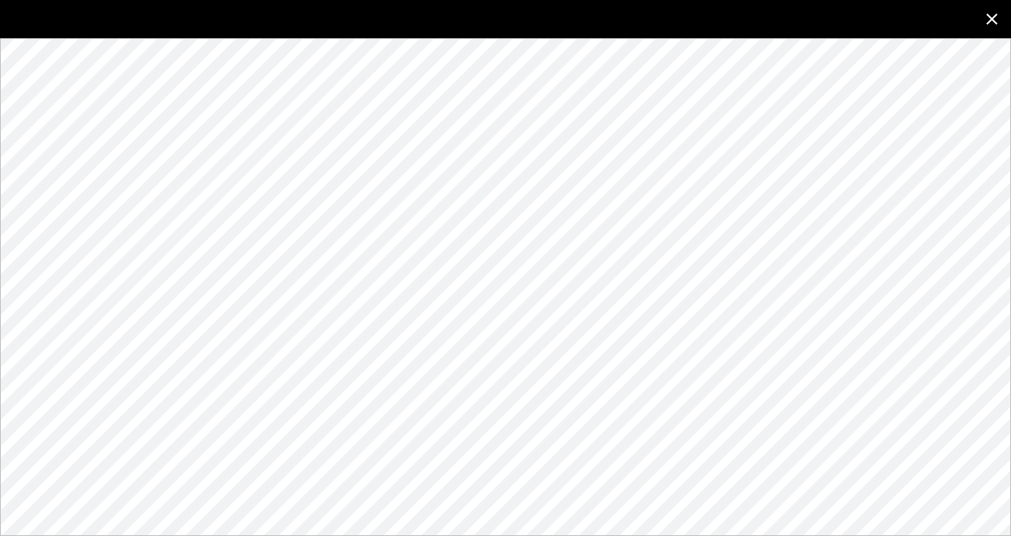
click at [997, 25] on icon "close" at bounding box center [991, 19] width 19 height 19
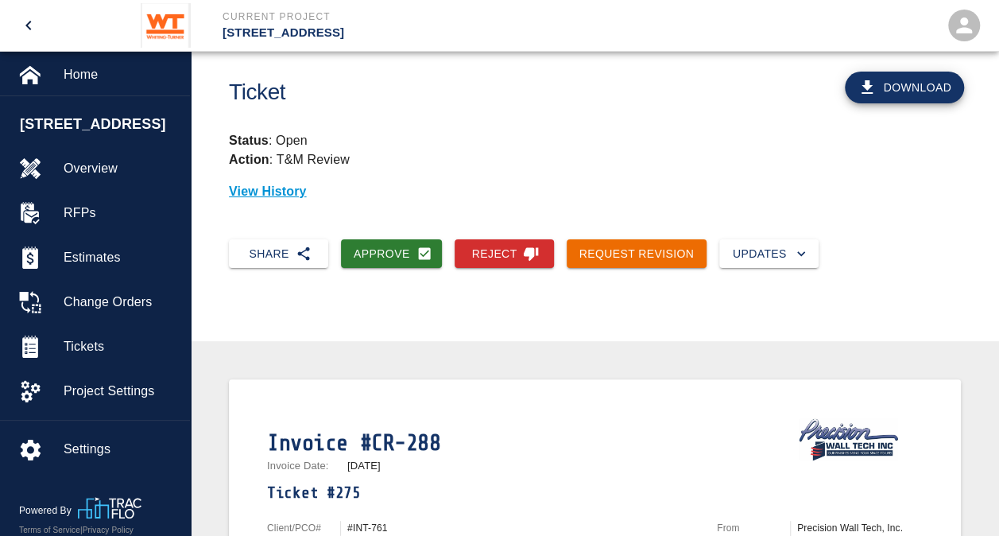
scroll to position [0, 0]
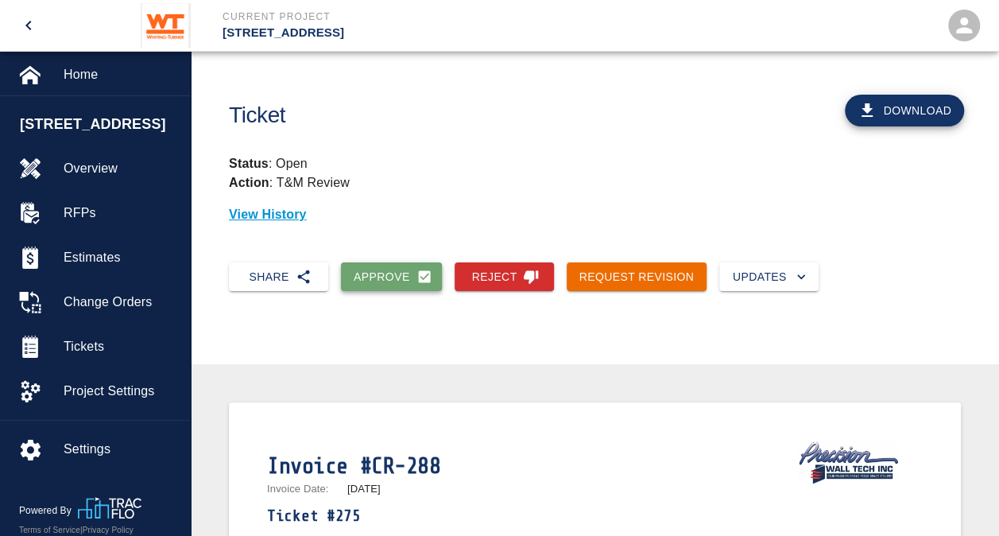
click at [378, 277] on button "Approve" at bounding box center [391, 276] width 101 height 29
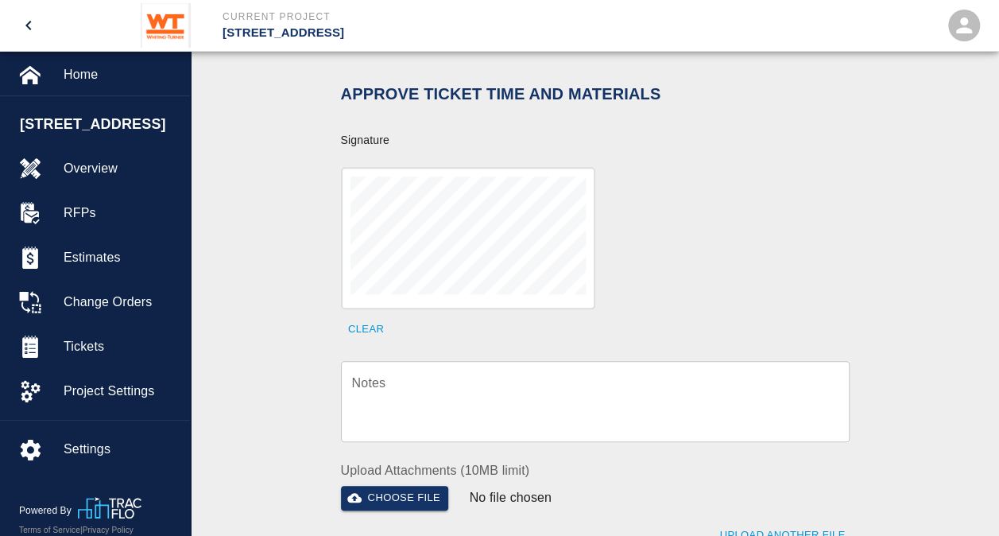
scroll to position [501, 0]
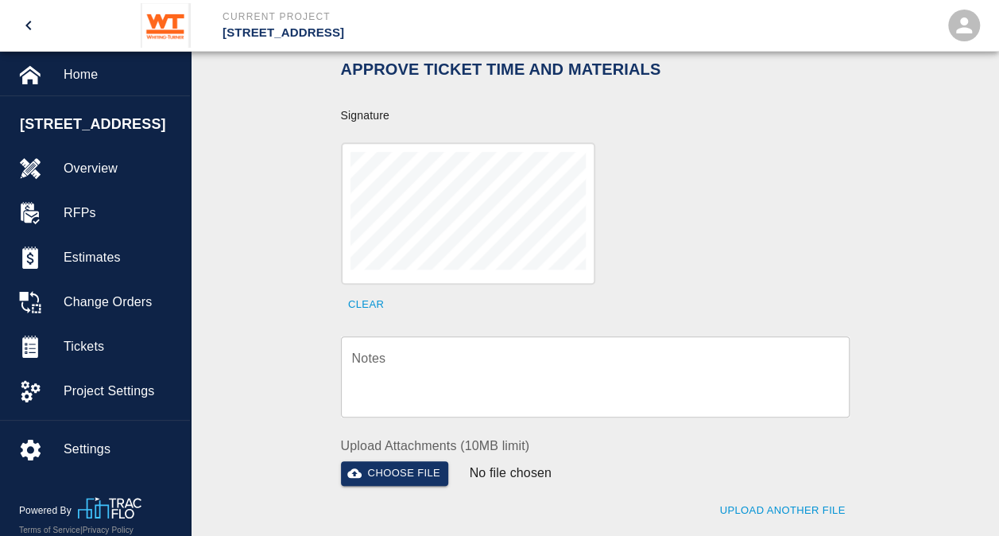
click at [448, 366] on textarea "Notes" at bounding box center [595, 376] width 486 height 55
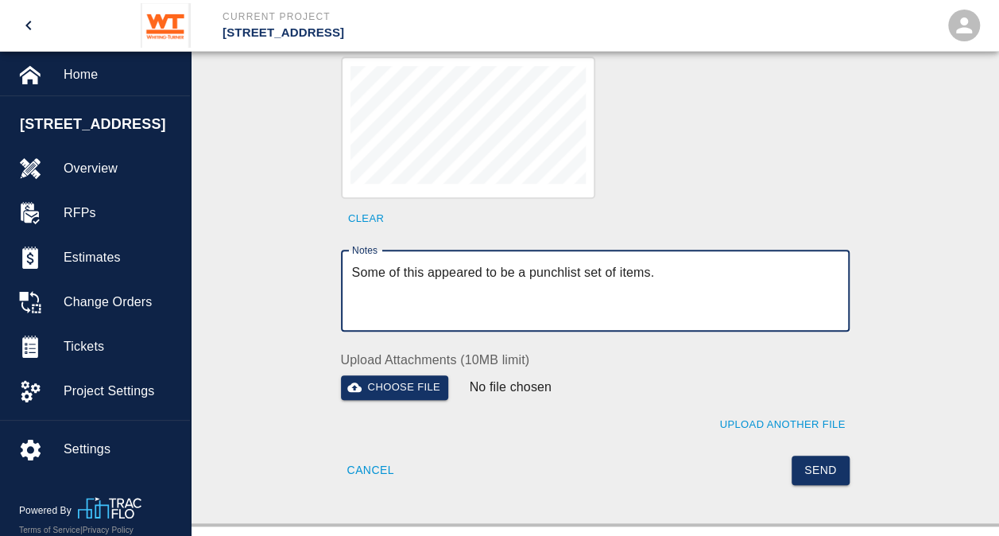
scroll to position [587, 0]
click at [658, 262] on textarea "Some of this appeared to be a punchlist set of items." at bounding box center [595, 289] width 486 height 55
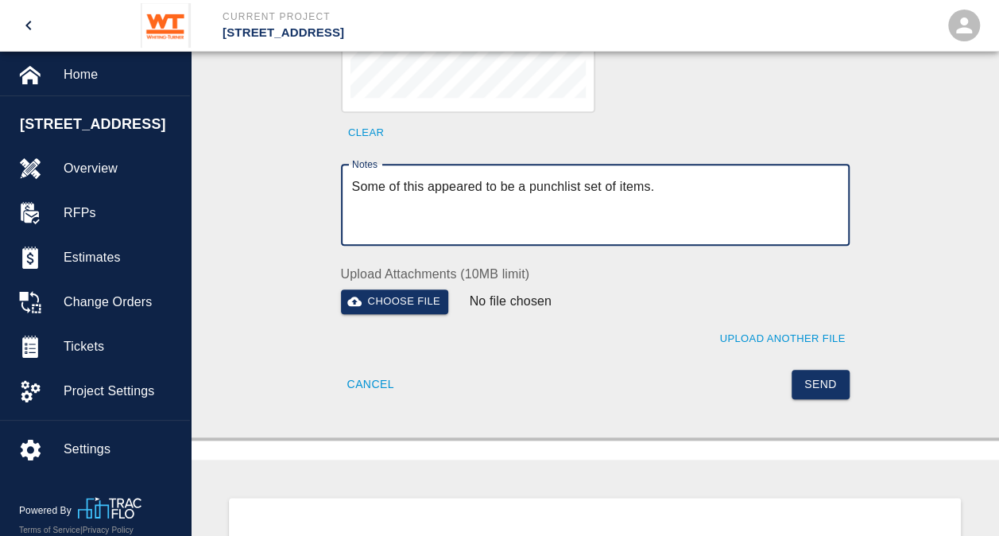
scroll to position [673, 0]
click at [712, 176] on textarea "Some of this appeared to be a punchlist set of items." at bounding box center [595, 203] width 486 height 55
type textarea "Some of this appeared to be a punchlist set of items. Time acknowledged only."
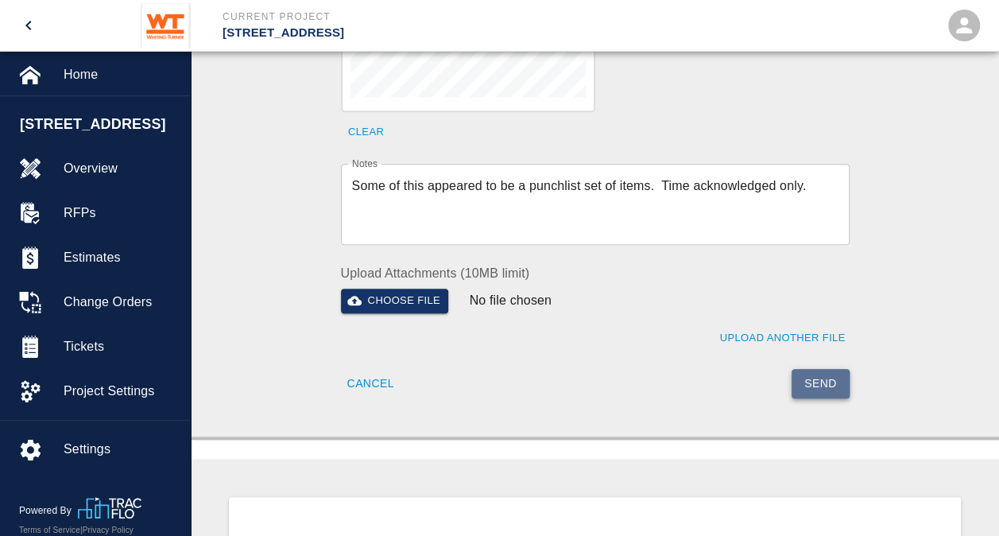
click at [829, 369] on button "Send" at bounding box center [821, 383] width 58 height 29
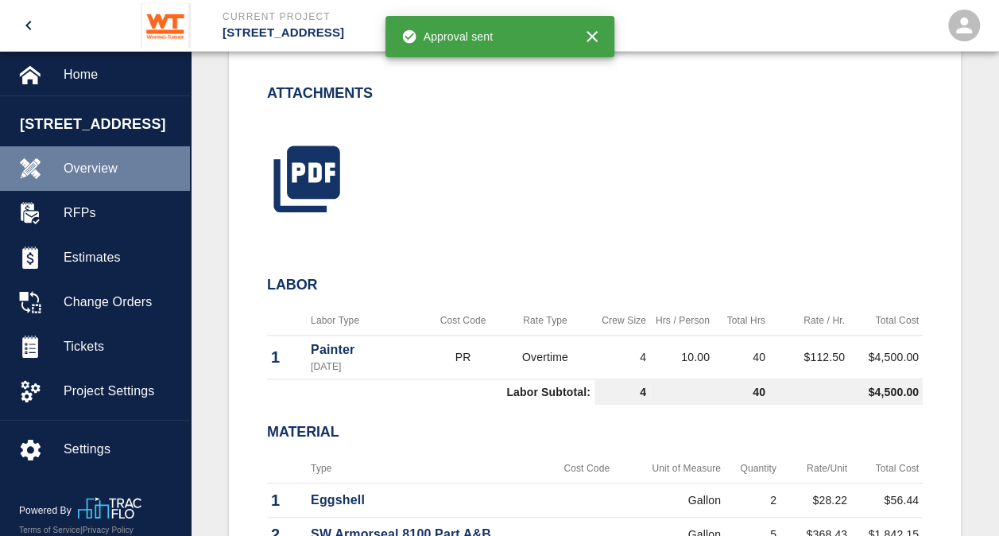
click at [99, 166] on span "Overview" at bounding box center [121, 168] width 114 height 19
